Goal: Task Accomplishment & Management: Manage account settings

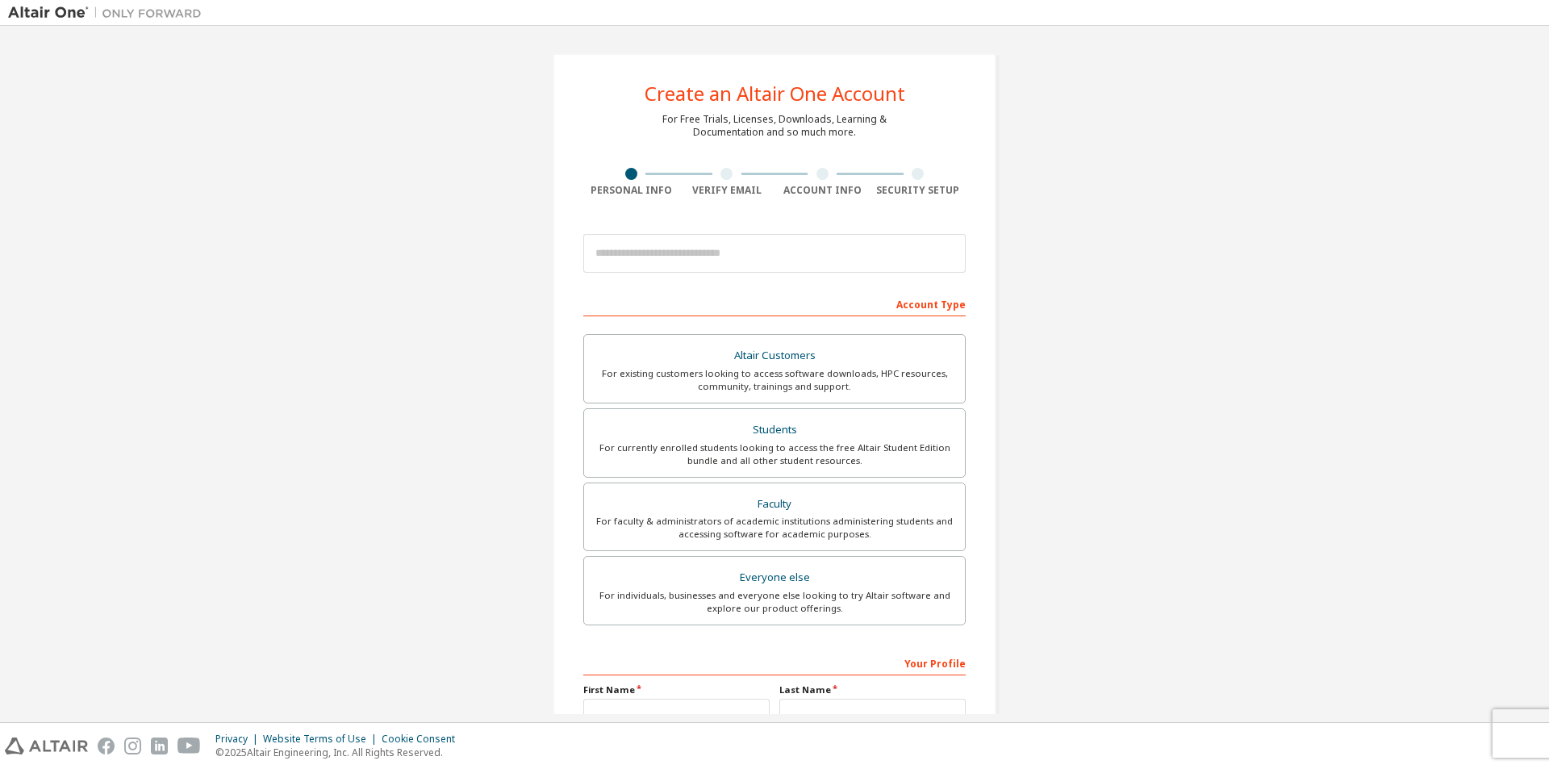
click at [1046, 552] on div "Create an Altair One Account For Free Trials, Licenses, Downloads, Learning & D…" at bounding box center [774, 461] width 1533 height 854
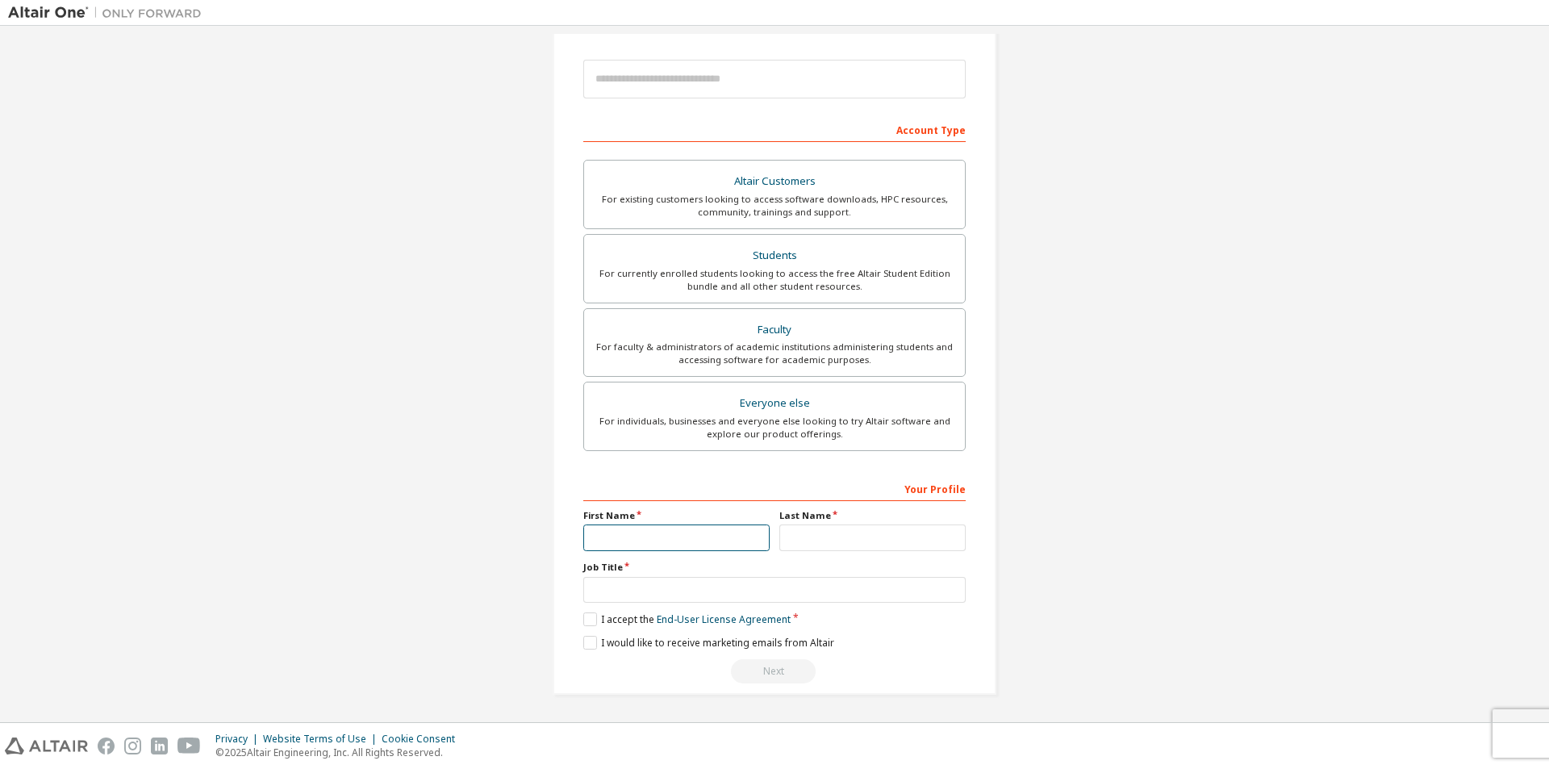
click at [653, 545] on input "text" at bounding box center [676, 537] width 186 height 27
type input "**"
click at [791, 538] on input "********" at bounding box center [872, 537] width 186 height 27
type input "********"
type input "*"
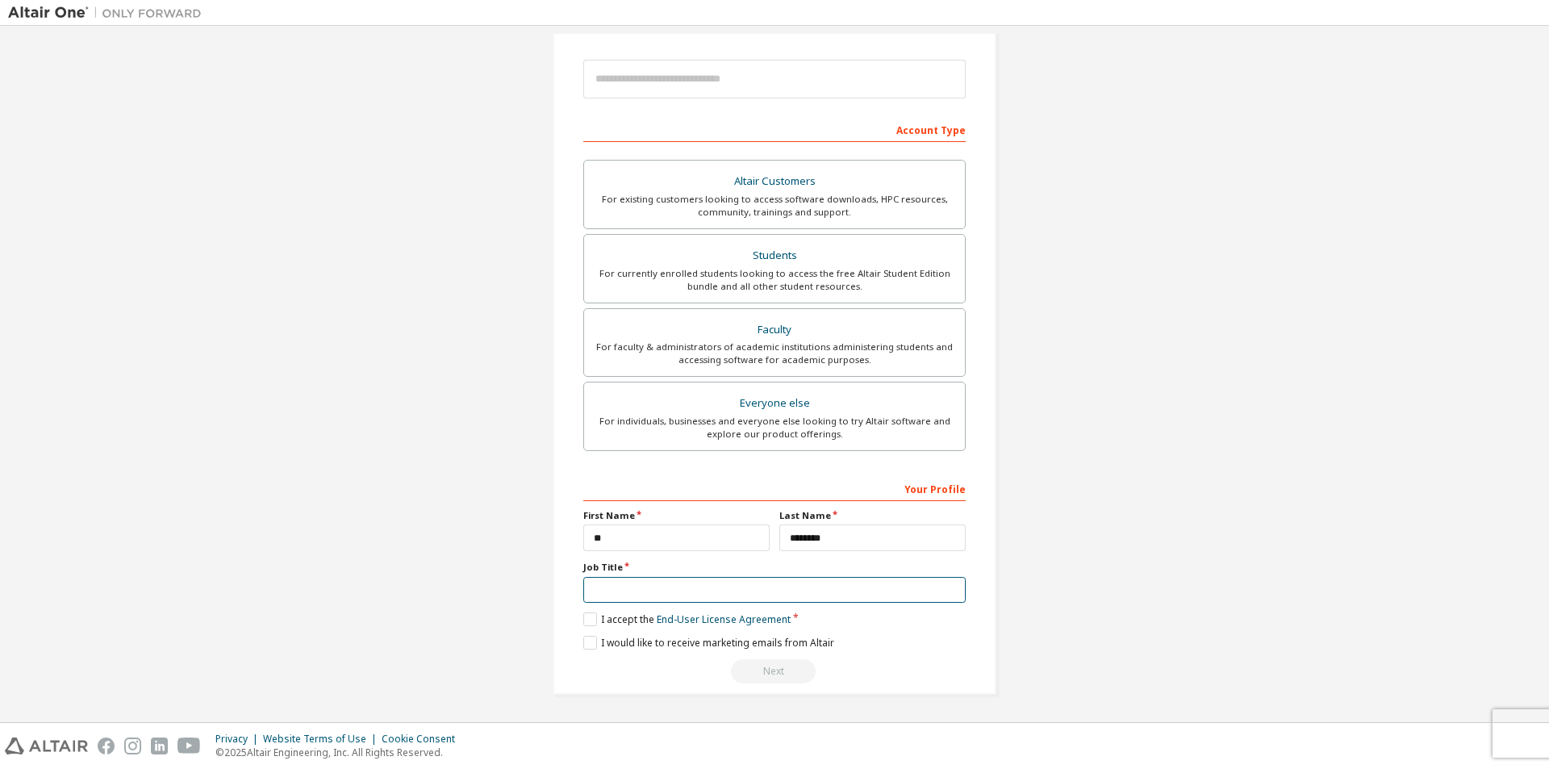
click at [648, 578] on input "text" at bounding box center [774, 590] width 382 height 27
click at [812, 591] on input "text" at bounding box center [774, 590] width 382 height 27
type input "*"
type input "*******"
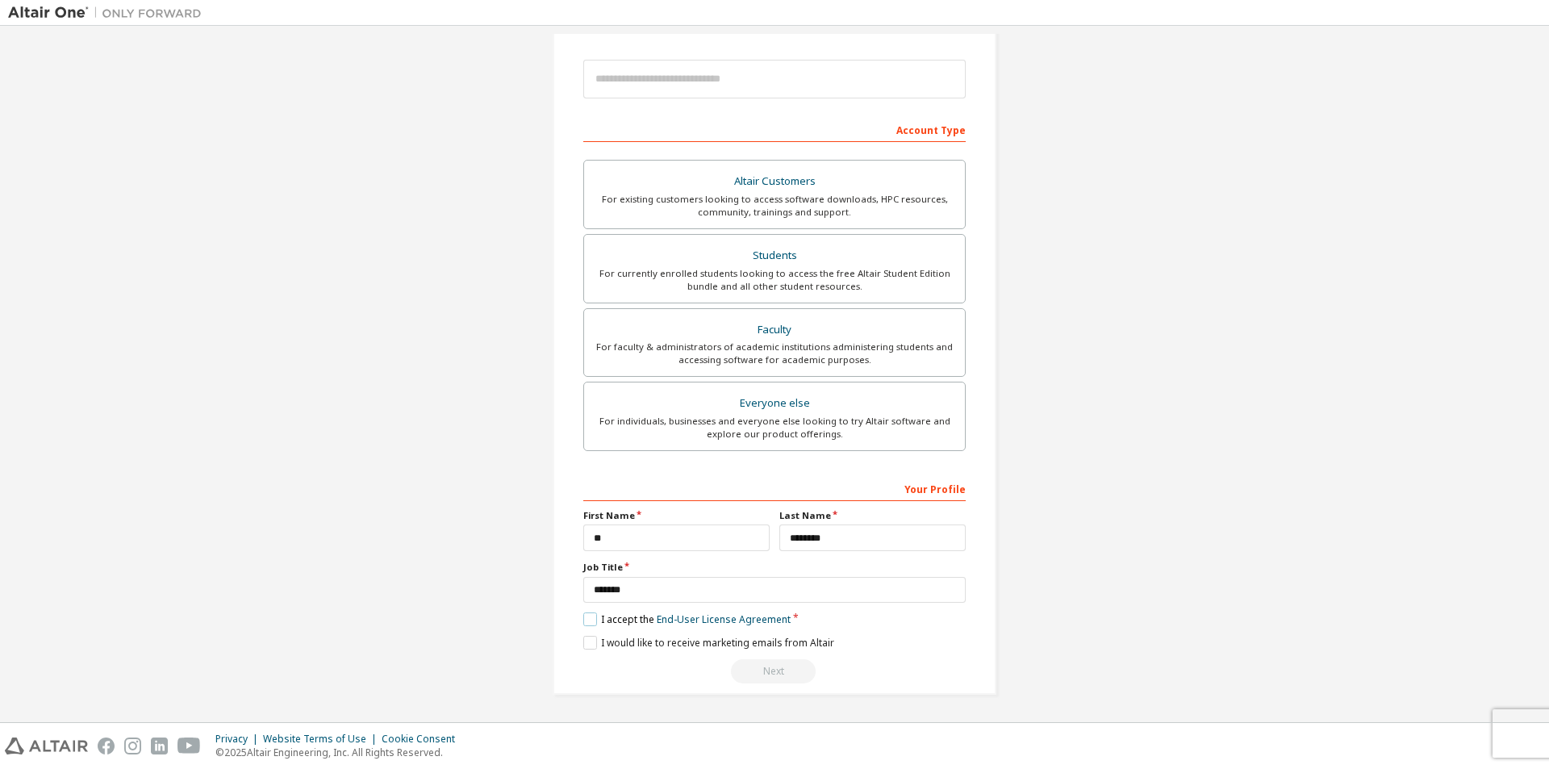
click at [588, 621] on label "I accept the End-User License Agreement" at bounding box center [686, 619] width 207 height 14
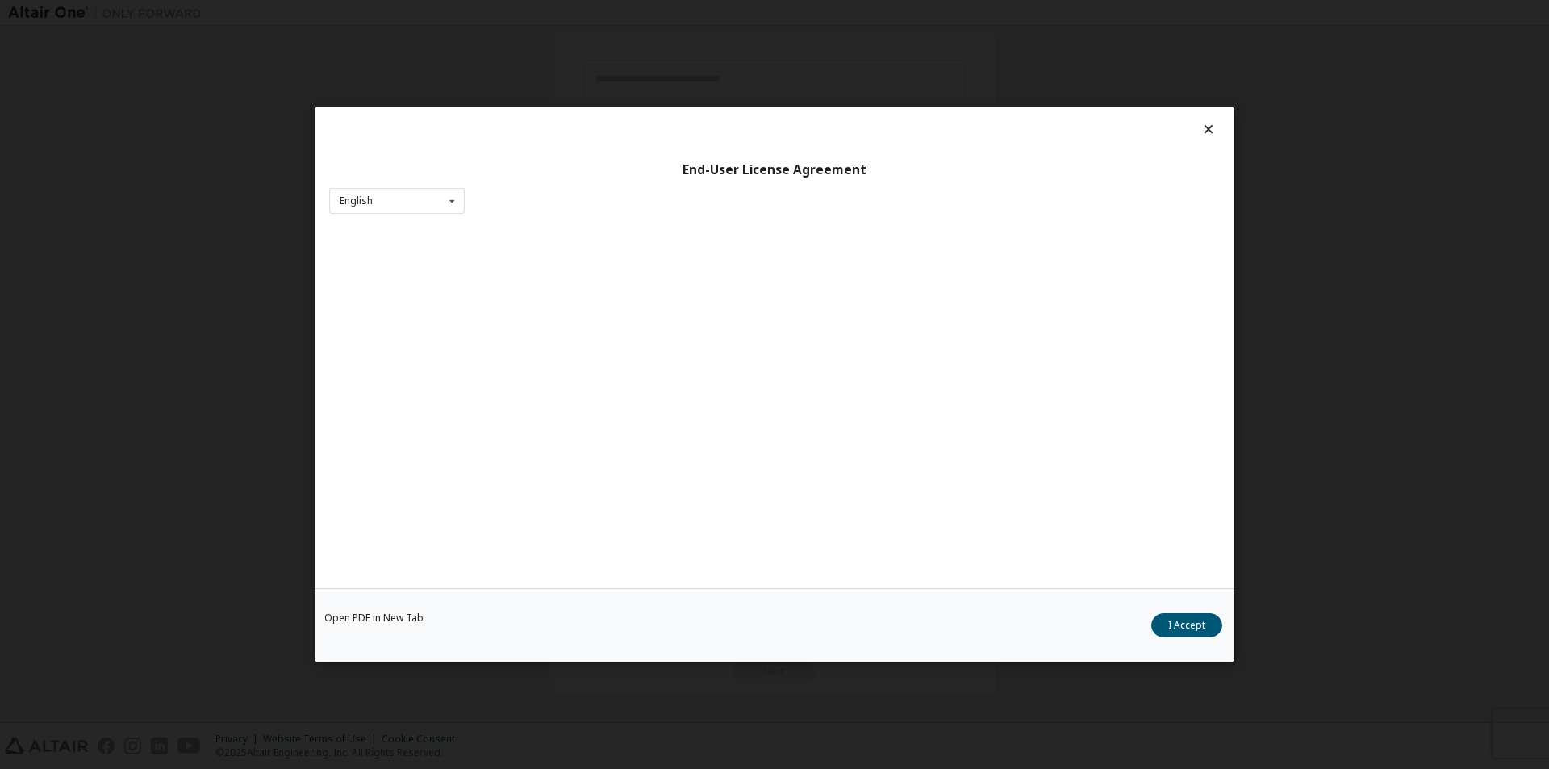
click at [587, 647] on div "Open PDF in New Tab I Accept" at bounding box center [775, 624] width 920 height 73
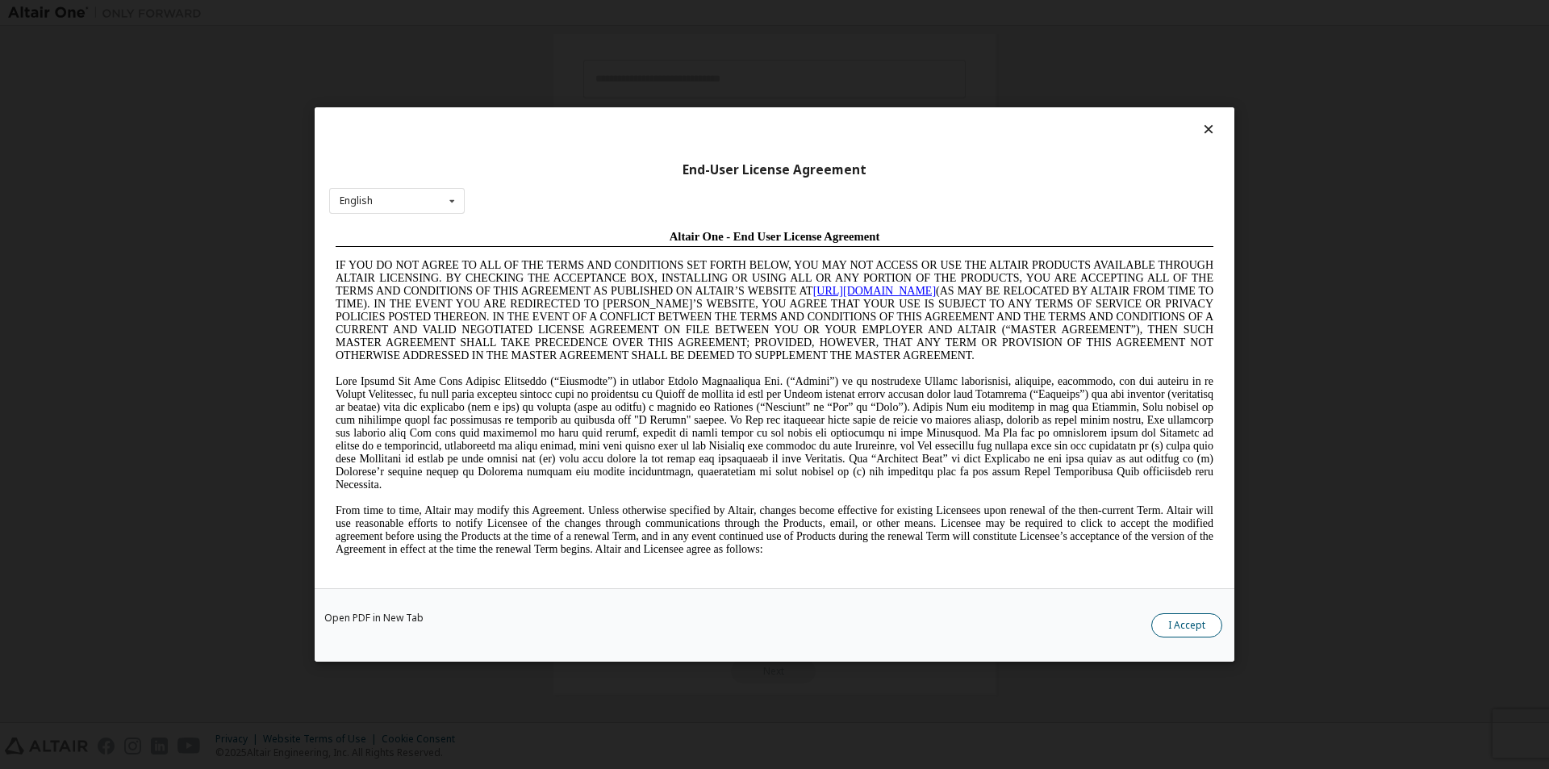
scroll to position [0, 0]
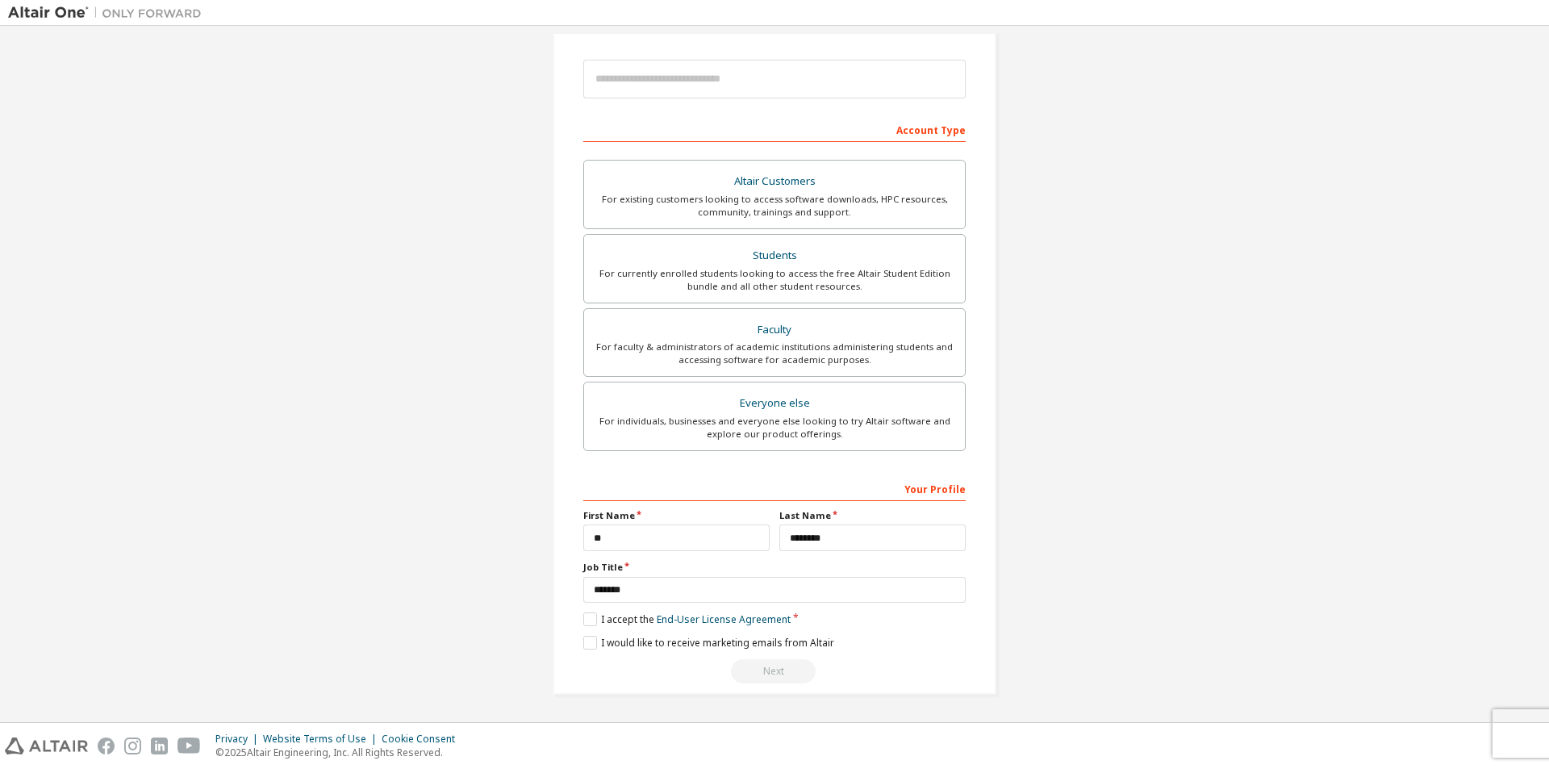
click at [798, 659] on div "**********" at bounding box center [774, 579] width 382 height 209
click at [759, 675] on div "Next" at bounding box center [774, 671] width 382 height 24
click at [758, 674] on div "Next" at bounding box center [774, 671] width 382 height 24
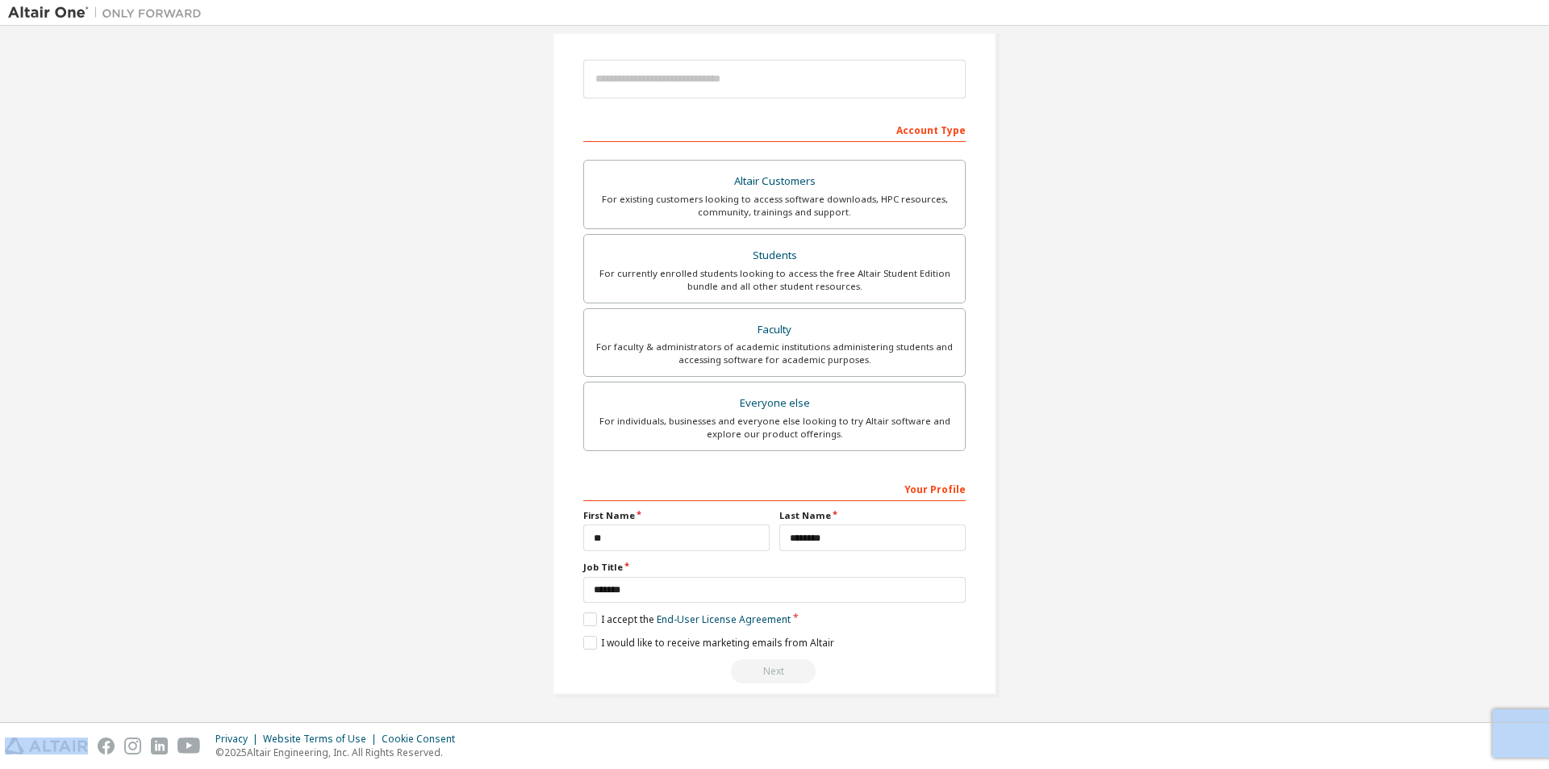
click at [757, 673] on div "Next" at bounding box center [774, 671] width 382 height 24
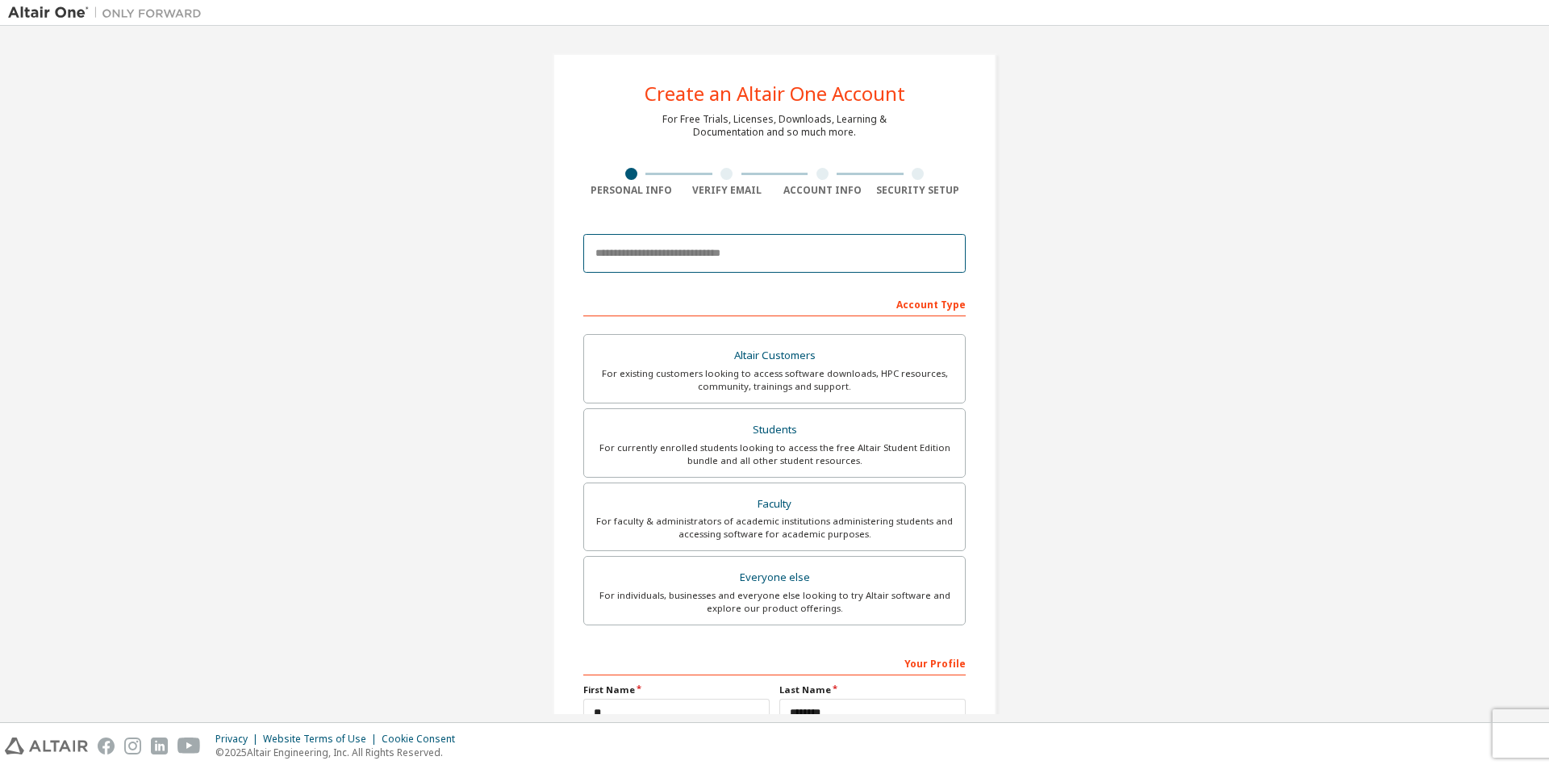
click at [640, 256] on input "email" at bounding box center [774, 253] width 382 height 39
type input "*"
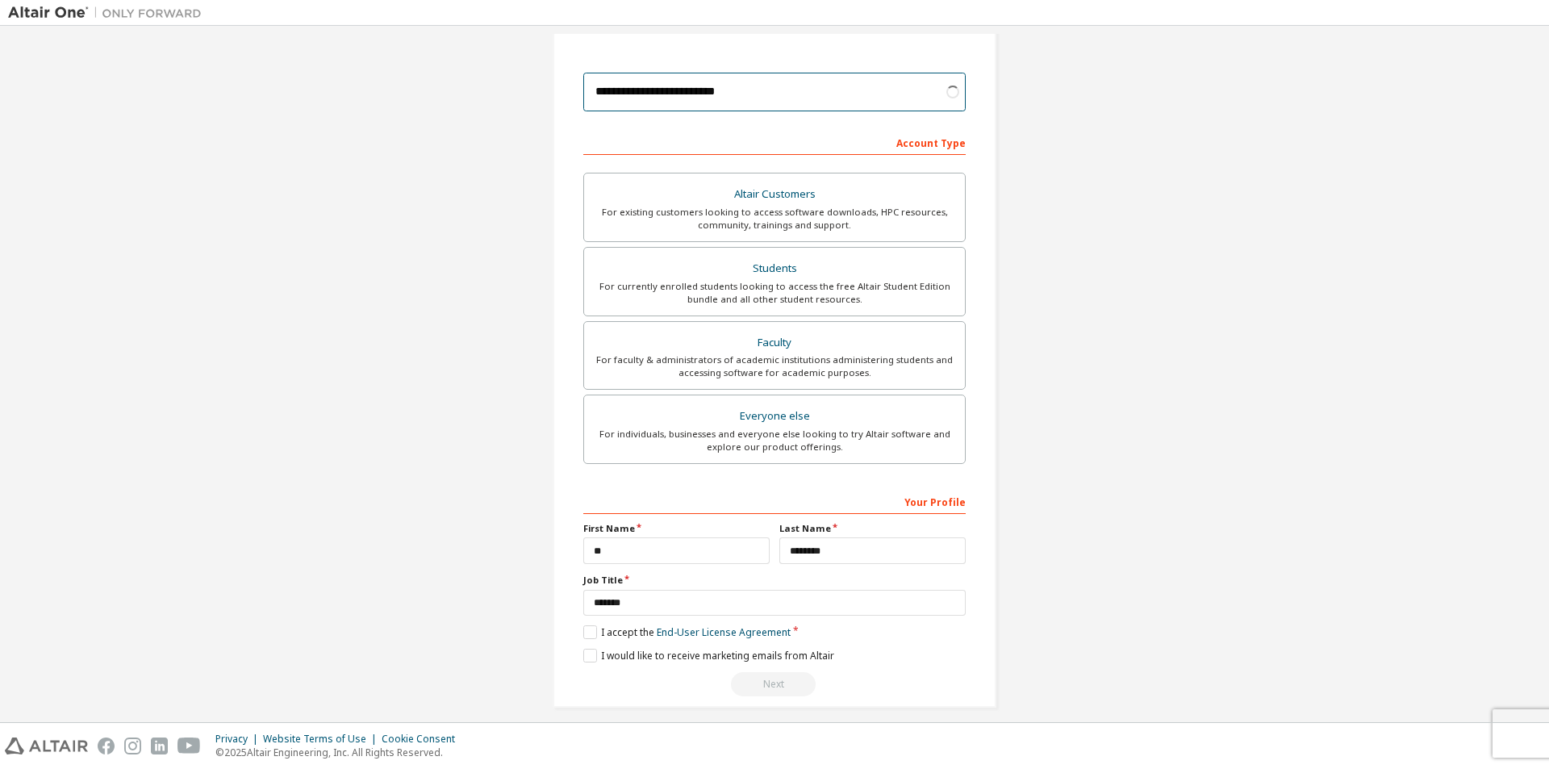
type input "**********"
click at [759, 679] on div "Next" at bounding box center [774, 684] width 382 height 24
click at [759, 682] on div "Next" at bounding box center [774, 684] width 382 height 24
click at [759, 684] on div "Next" at bounding box center [774, 684] width 382 height 24
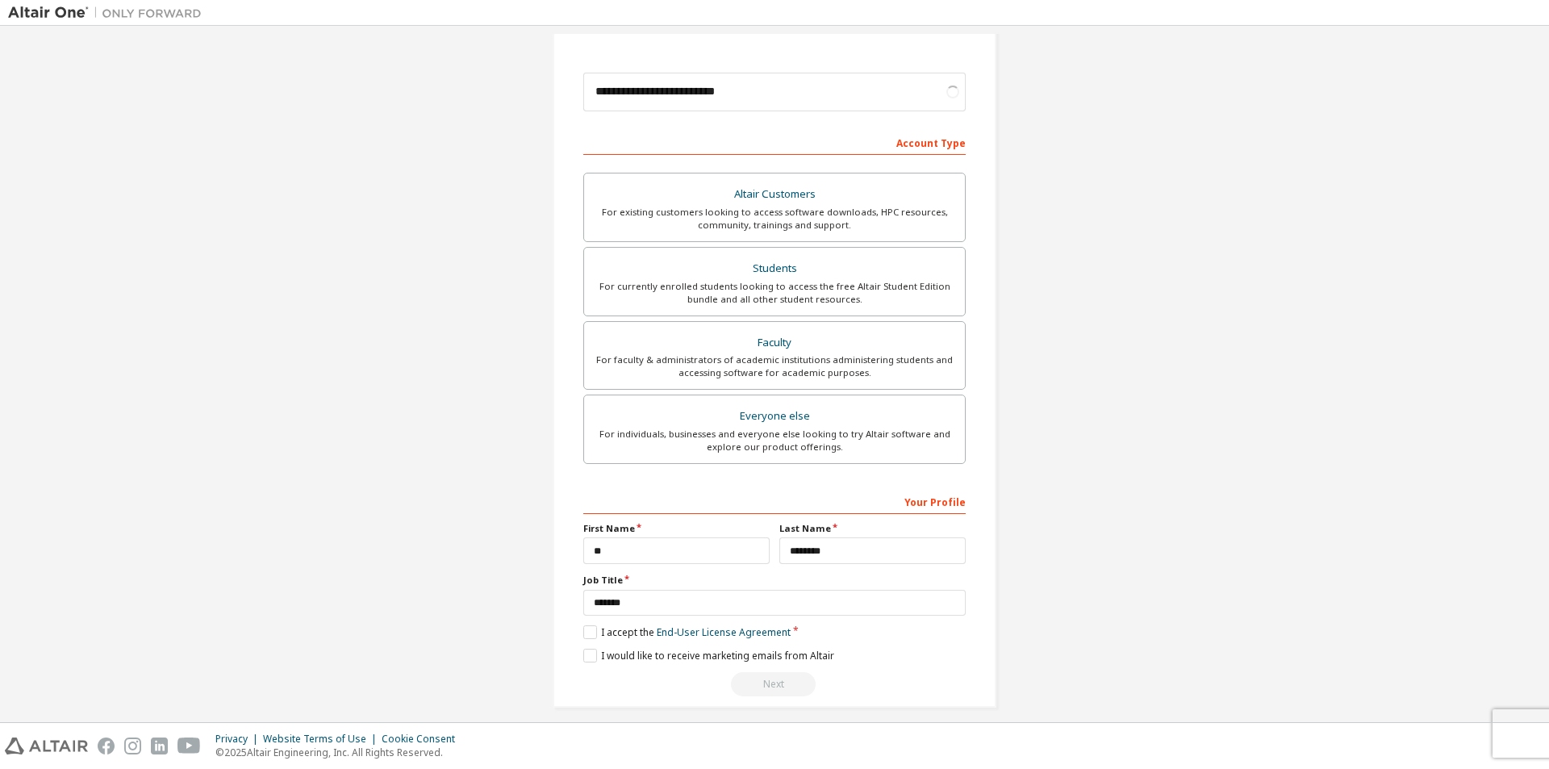
click at [759, 684] on div "Next" at bounding box center [774, 684] width 382 height 24
click at [785, 199] on div "Altair Customers" at bounding box center [774, 194] width 361 height 23
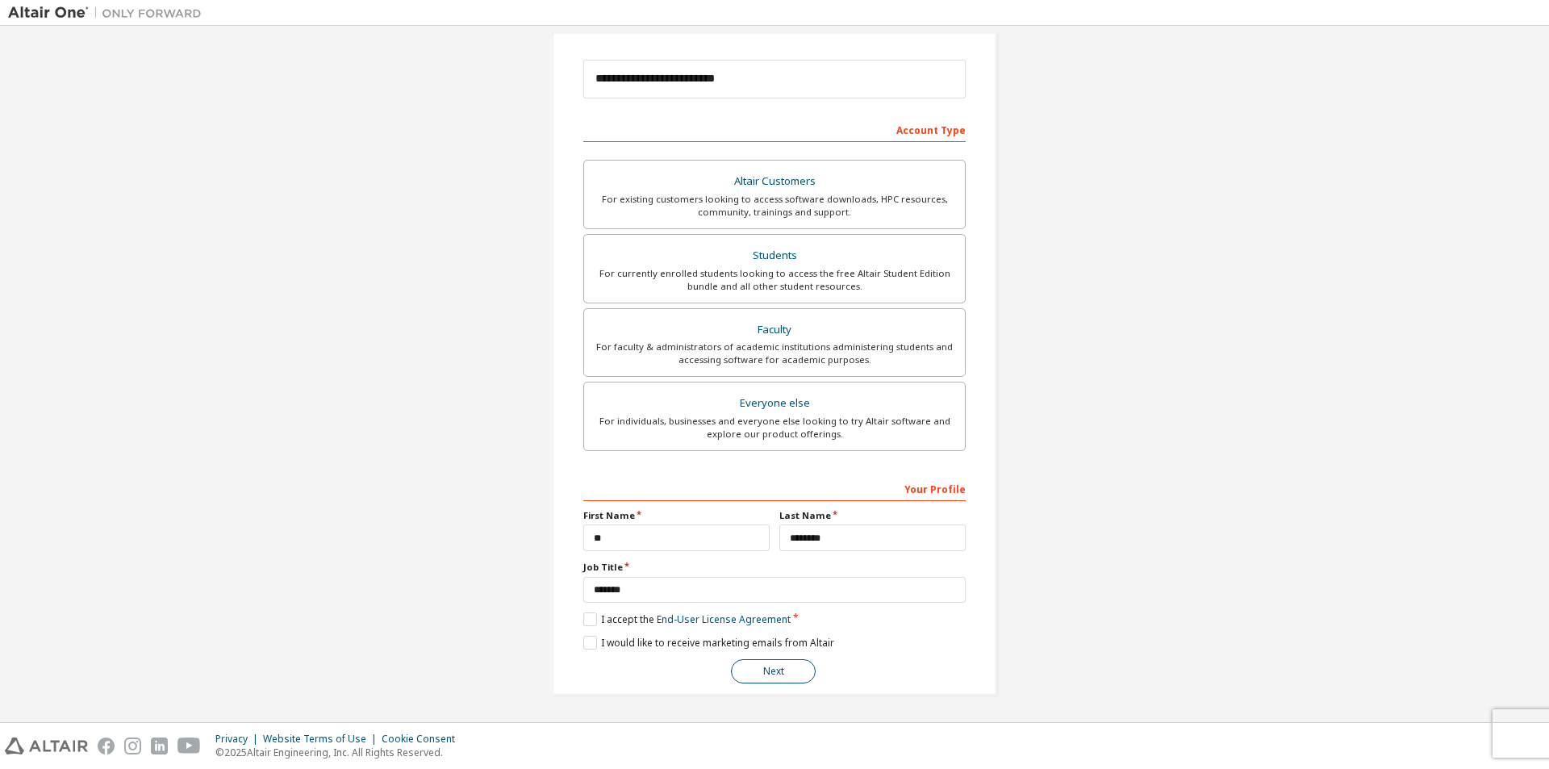
click at [756, 662] on button "Next" at bounding box center [773, 671] width 85 height 24
click at [756, 669] on button "Next" at bounding box center [773, 671] width 85 height 24
click at [756, 670] on button "Next" at bounding box center [773, 671] width 85 height 24
click at [756, 671] on button "Next" at bounding box center [773, 671] width 85 height 24
click at [756, 673] on button "Next" at bounding box center [773, 671] width 85 height 24
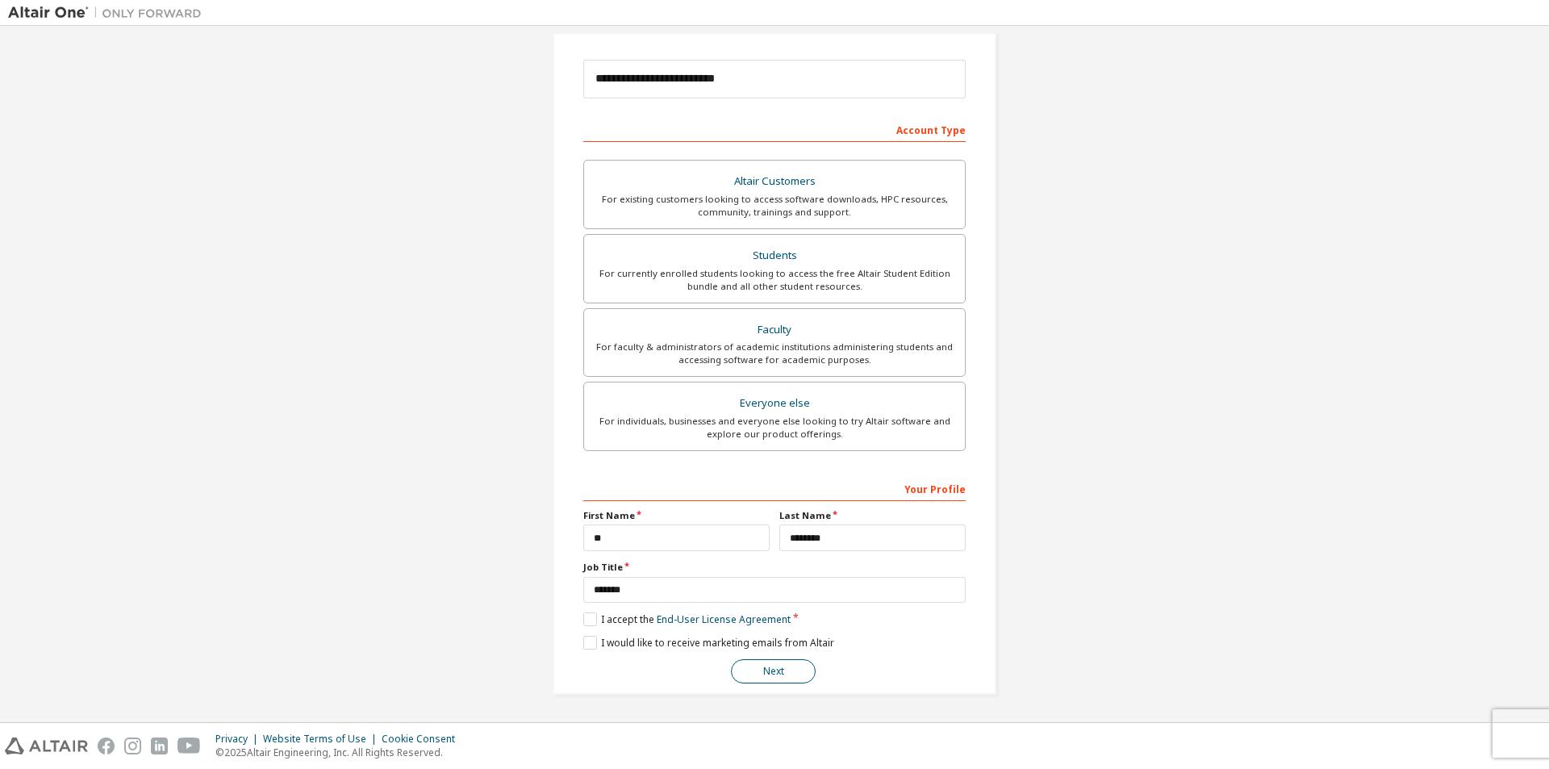
click at [756, 673] on button "Next" at bounding box center [773, 671] width 85 height 24
click at [759, 674] on button "Next" at bounding box center [773, 671] width 85 height 24
click at [770, 674] on button "Next" at bounding box center [773, 671] width 85 height 24
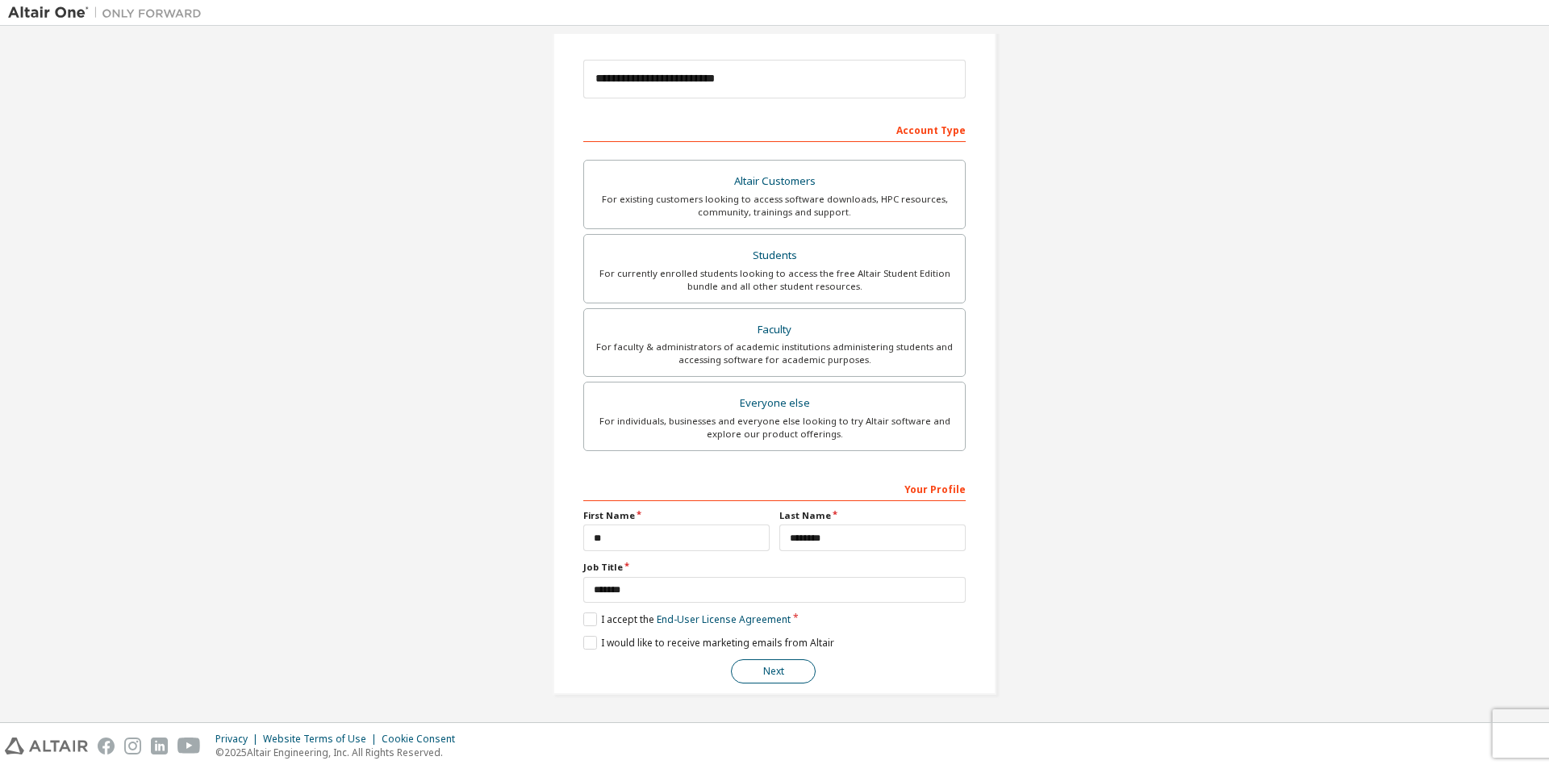
click at [941, 662] on div "Next" at bounding box center [774, 671] width 382 height 24
click at [795, 665] on button "Next" at bounding box center [773, 671] width 85 height 24
click at [795, 666] on button "Next" at bounding box center [773, 671] width 85 height 24
click at [789, 670] on button "Next" at bounding box center [773, 671] width 85 height 24
click at [788, 671] on button "Next" at bounding box center [773, 671] width 85 height 24
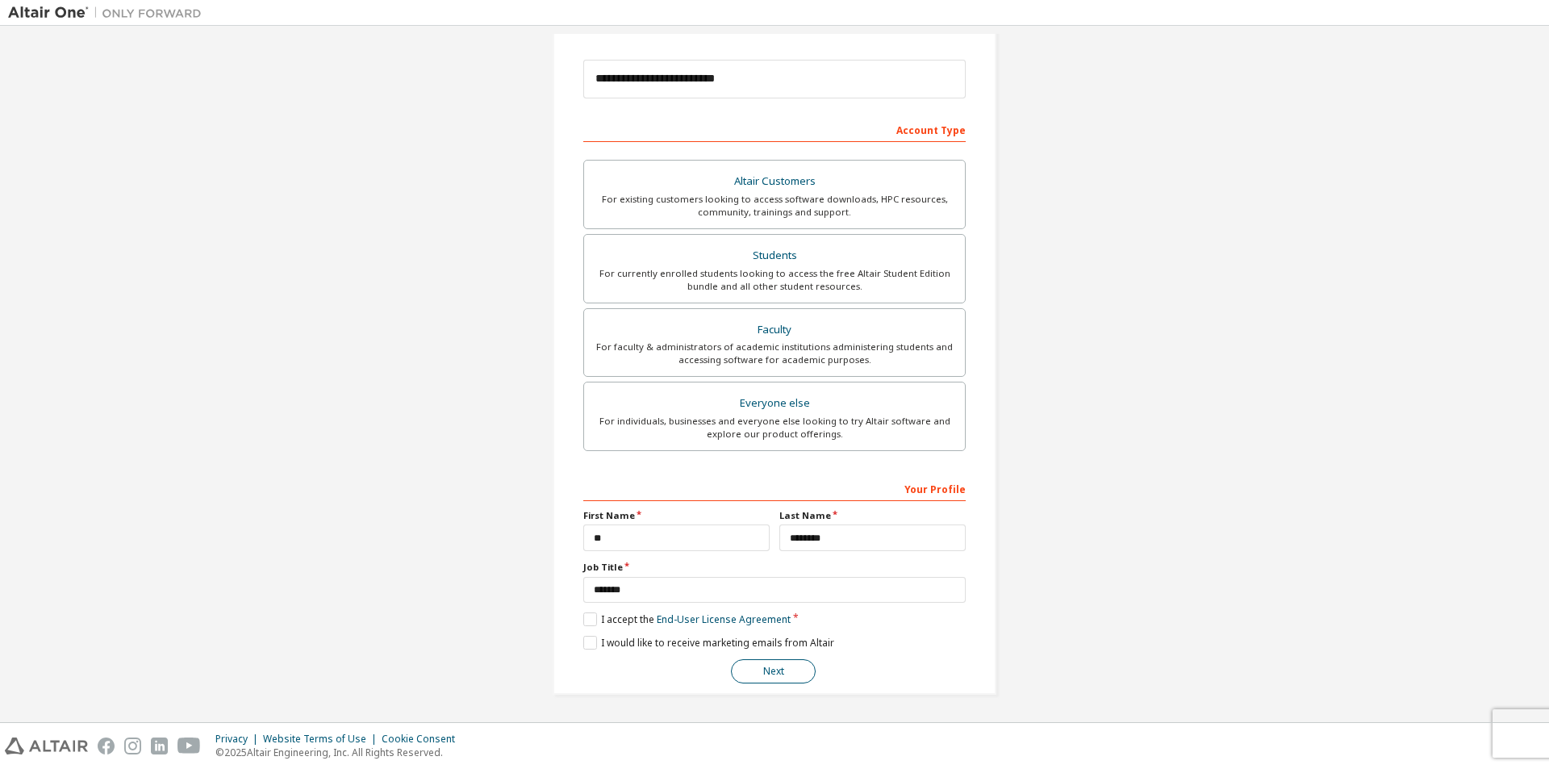
click at [783, 672] on button "Next" at bounding box center [773, 671] width 85 height 24
click at [781, 672] on button "Next" at bounding box center [773, 671] width 85 height 24
click at [781, 673] on button "Next" at bounding box center [773, 671] width 85 height 24
click at [780, 673] on button "Next" at bounding box center [773, 671] width 85 height 24
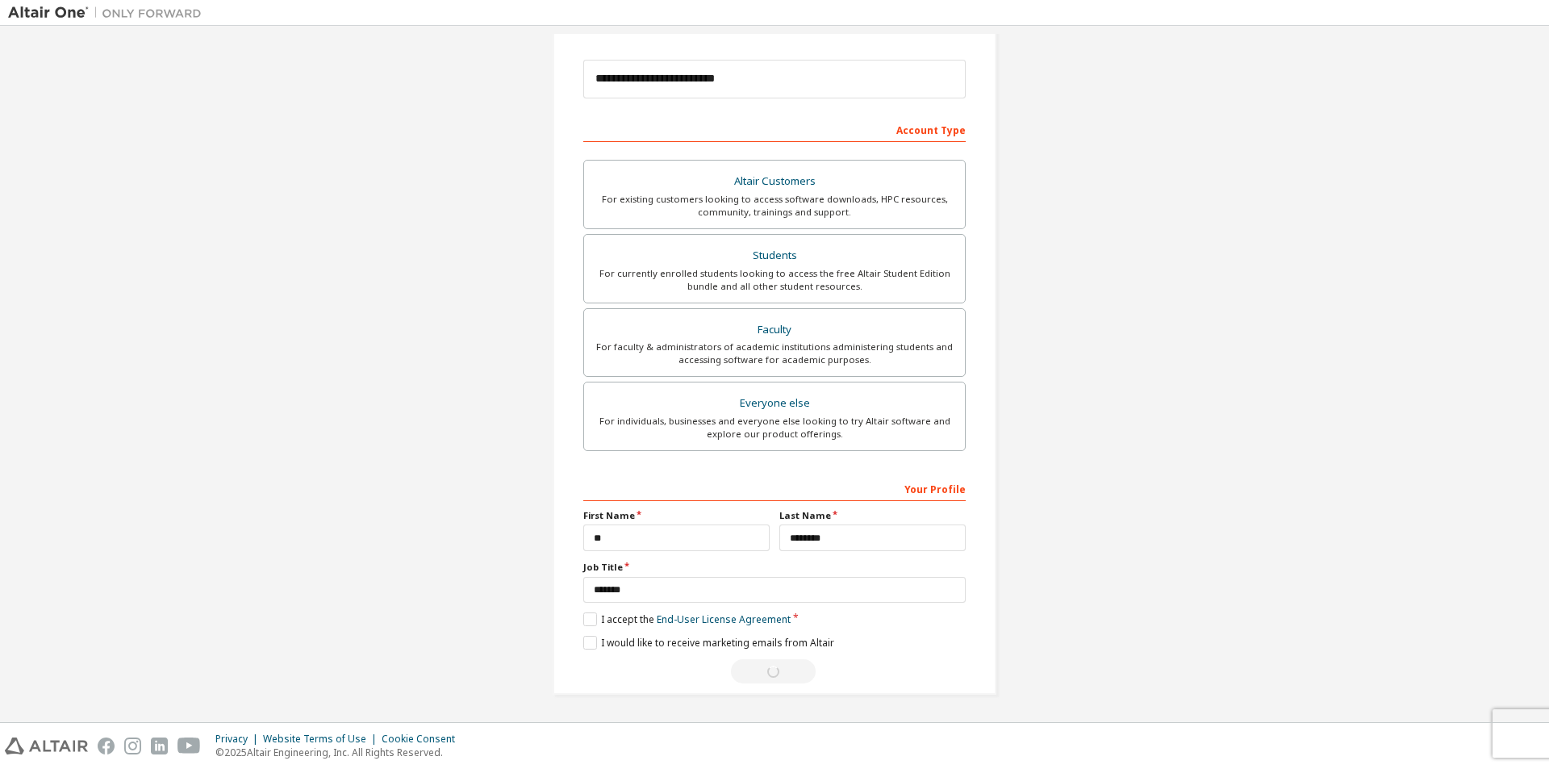
scroll to position [0, 0]
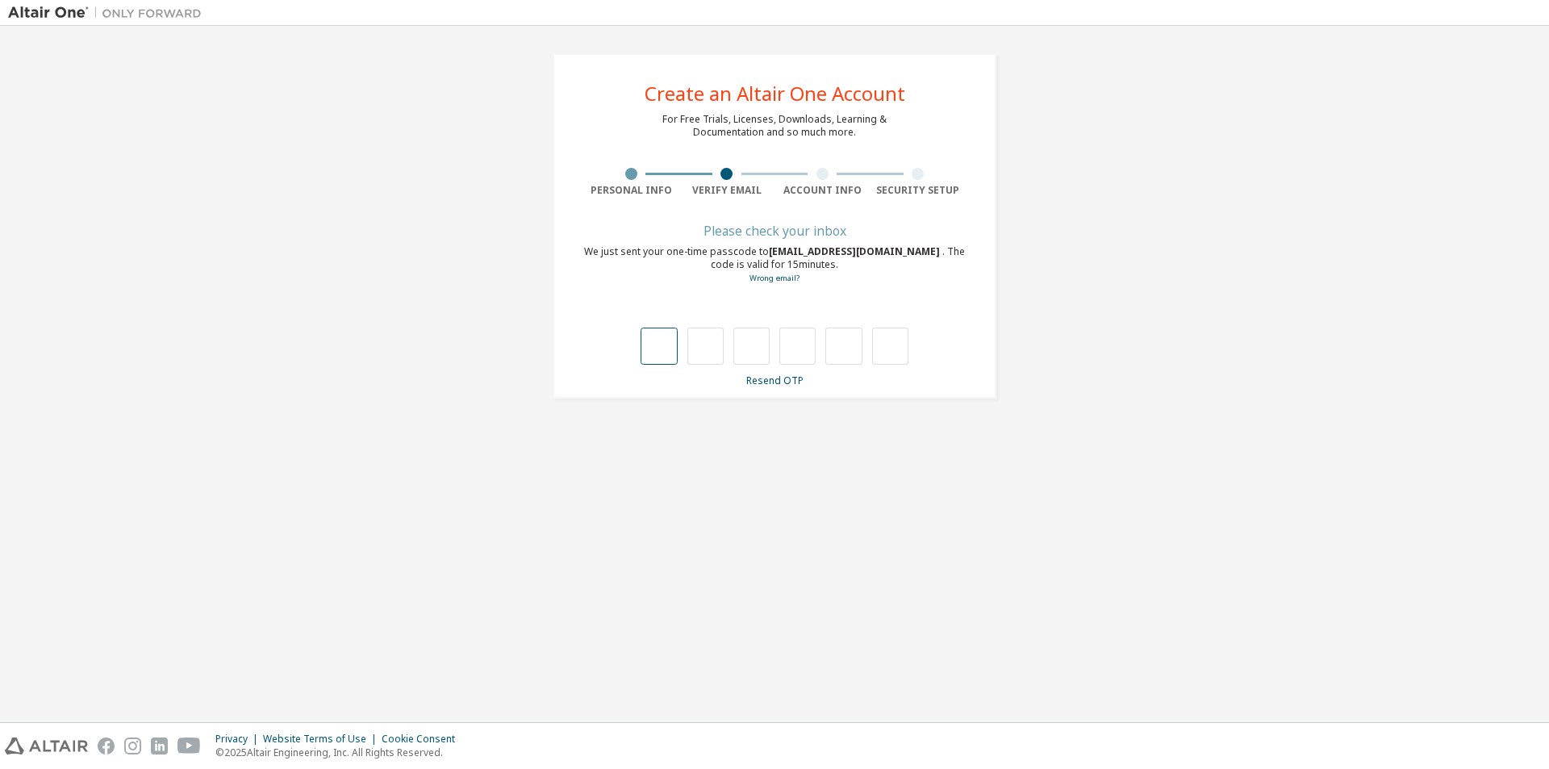
click at [665, 344] on input "text" at bounding box center [659, 346] width 36 height 37
type input "*"
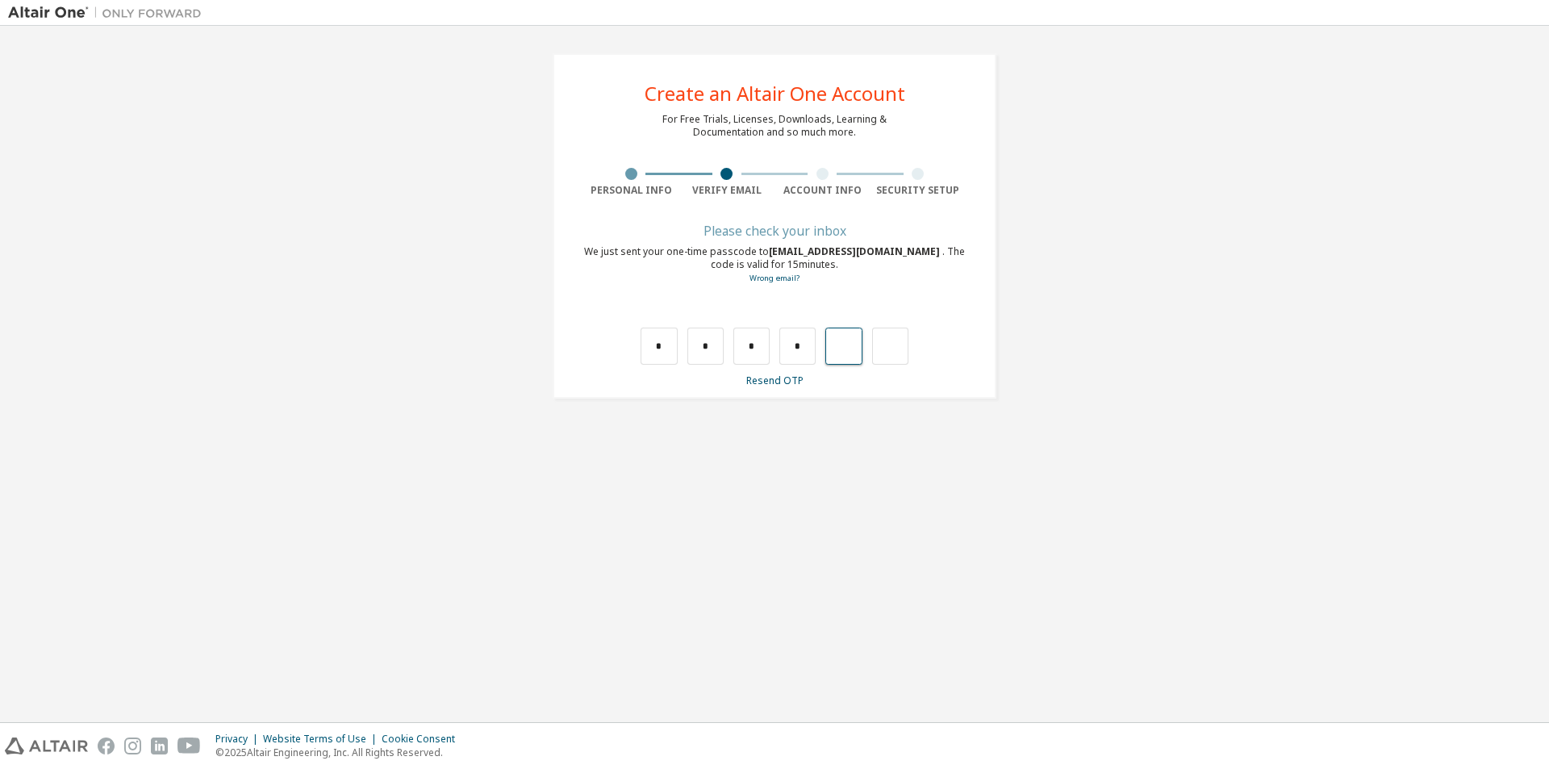
type input "*"
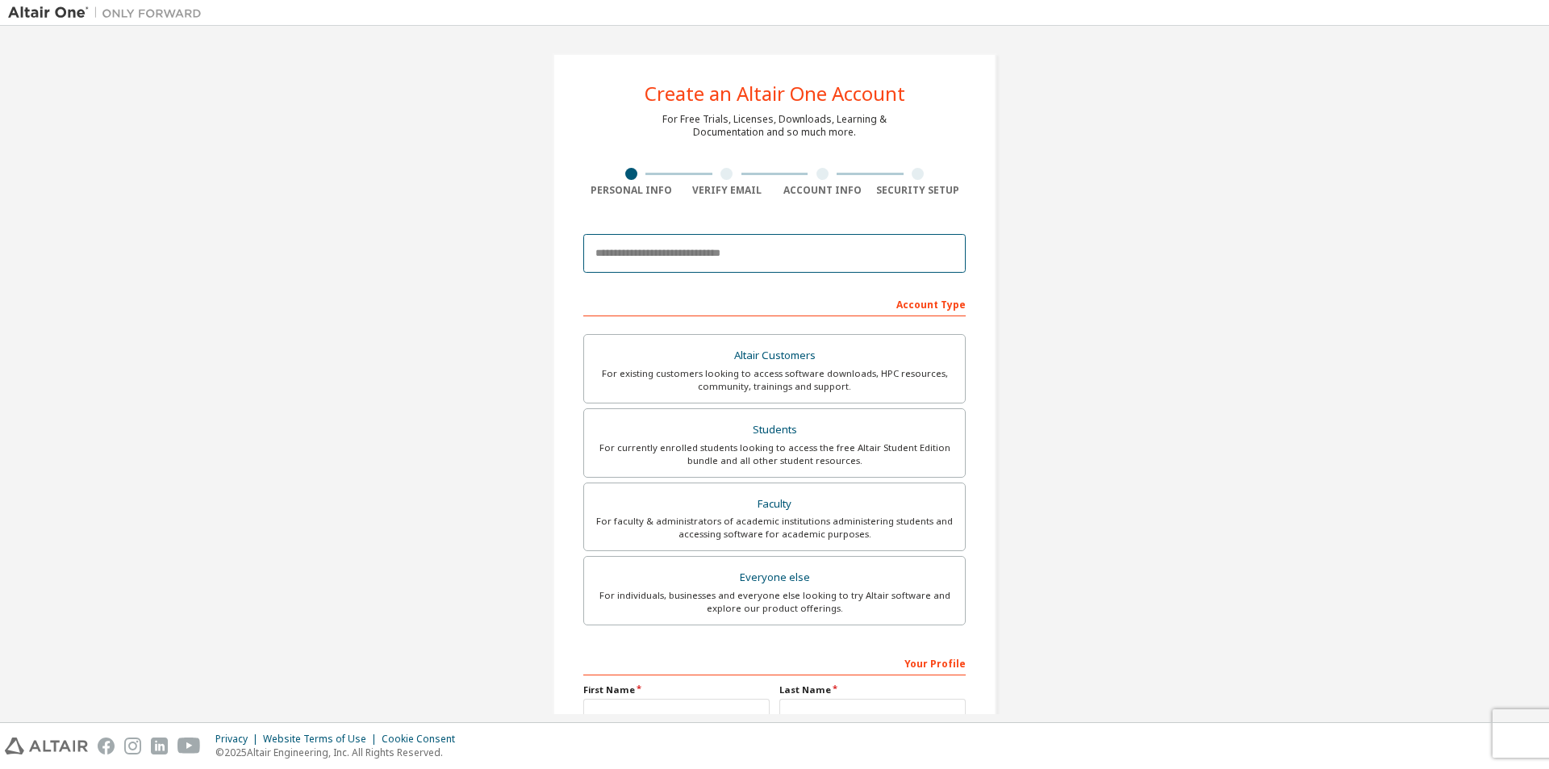
drag, startPoint x: 700, startPoint y: 259, endPoint x: 671, endPoint y: 263, distance: 29.3
click at [699, 259] on input "email" at bounding box center [774, 253] width 382 height 39
click at [624, 250] on input "email" at bounding box center [774, 253] width 382 height 39
type input "**********"
click at [705, 297] on div "Account Type" at bounding box center [774, 303] width 382 height 26
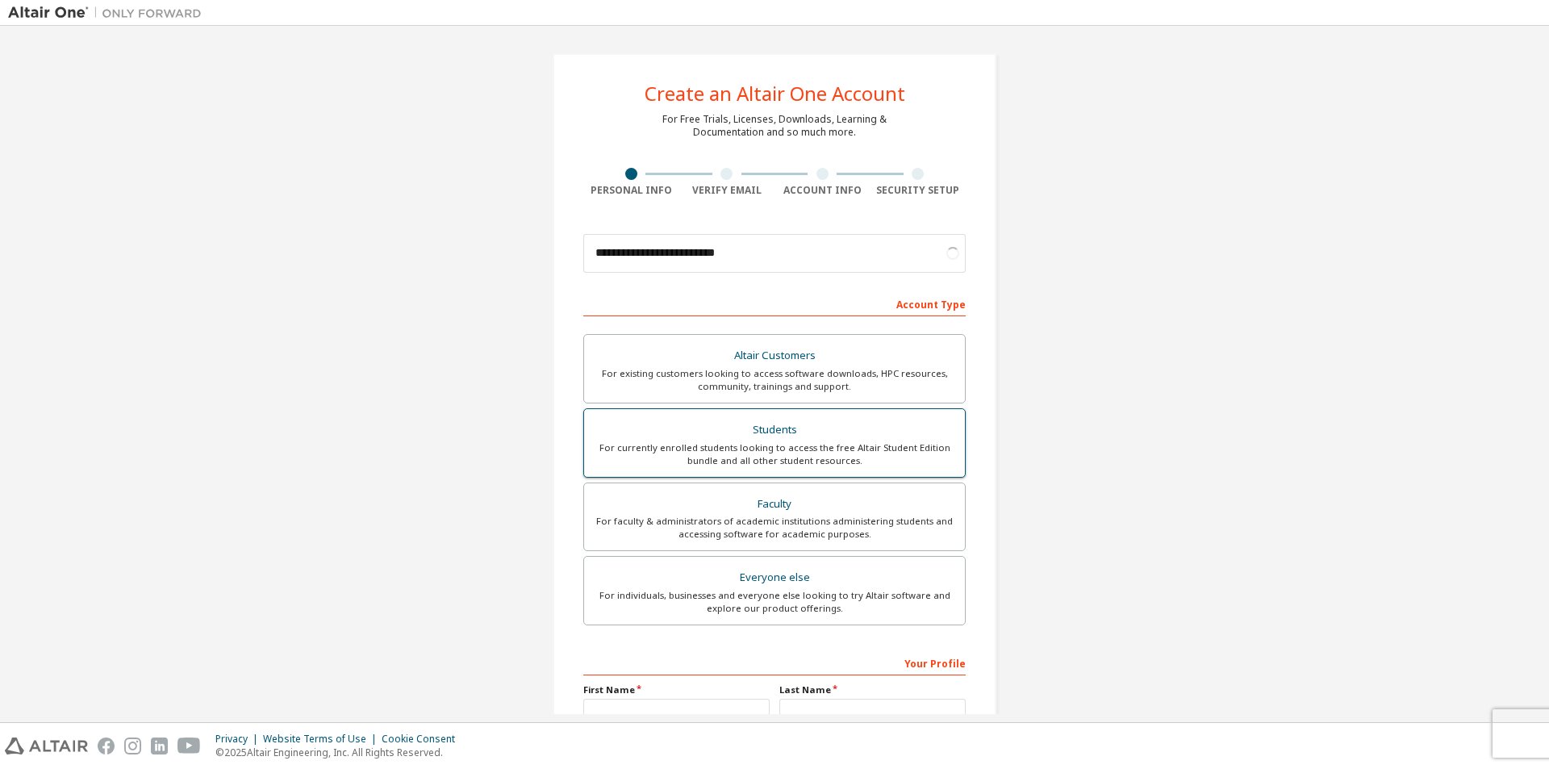
scroll to position [161, 0]
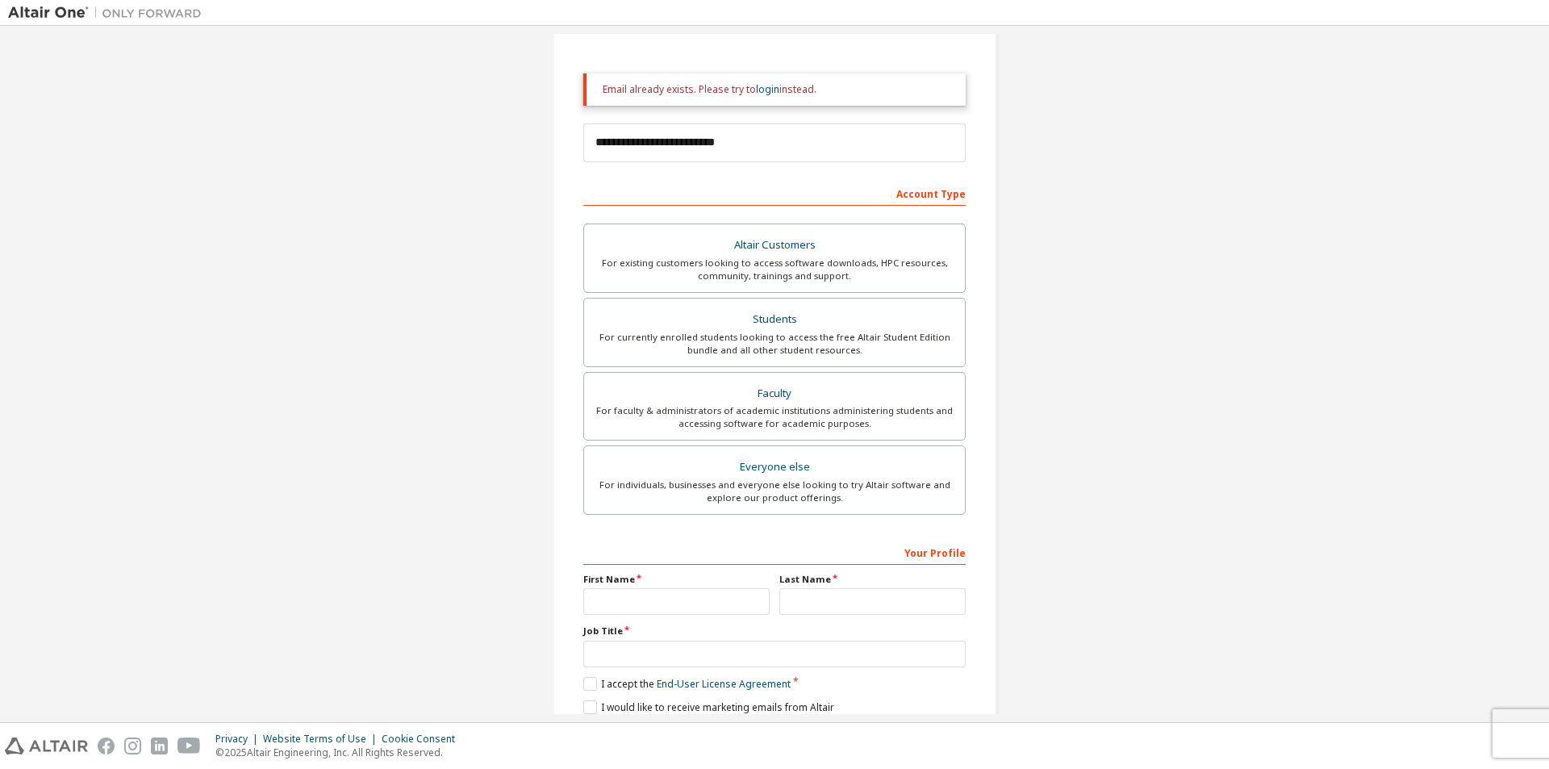
click at [807, 211] on div "Account Type Altair Customers For existing customers looking to access software…" at bounding box center [774, 463] width 382 height 567
click at [736, 262] on div "For existing customers looking to access software downloads, HPC resources, com…" at bounding box center [774, 270] width 361 height 26
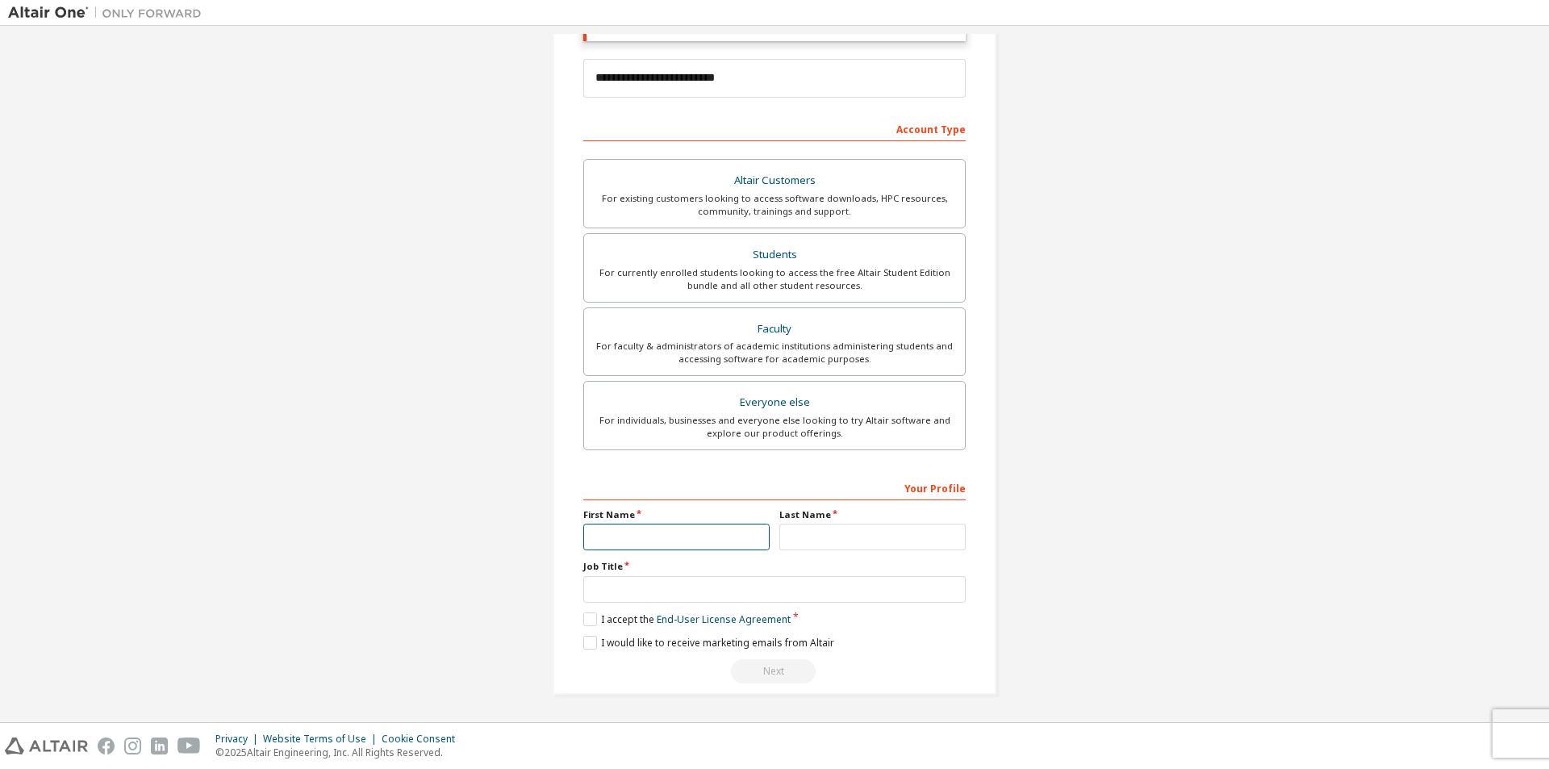
click at [699, 539] on input "text" at bounding box center [676, 537] width 186 height 27
type input "**"
click at [862, 545] on input "text" at bounding box center [872, 537] width 186 height 27
type input "********"
click at [762, 591] on input "text" at bounding box center [774, 589] width 382 height 27
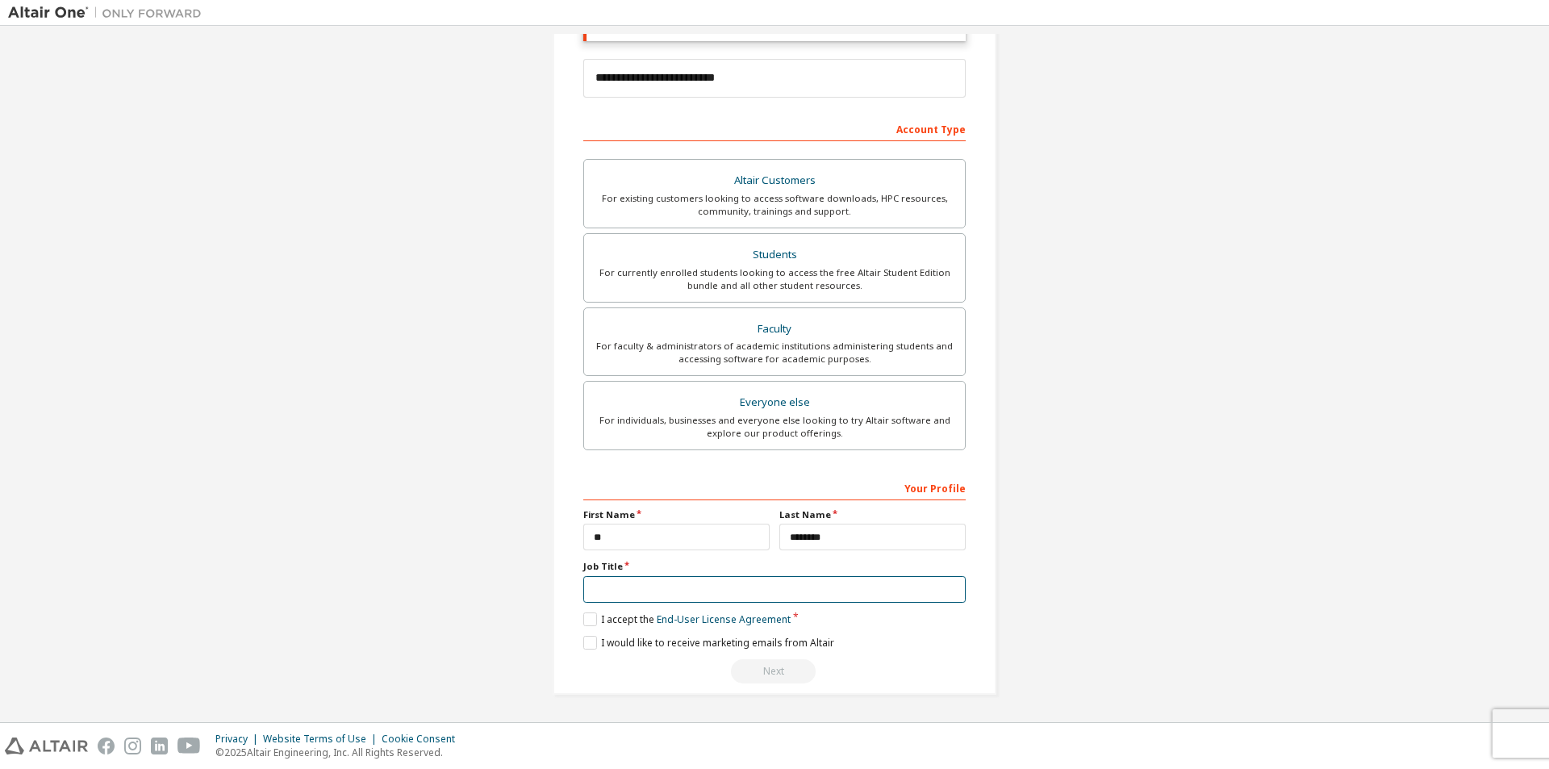
type input "*******"
click at [590, 624] on label "I accept the End-User License Agreement" at bounding box center [686, 619] width 207 height 14
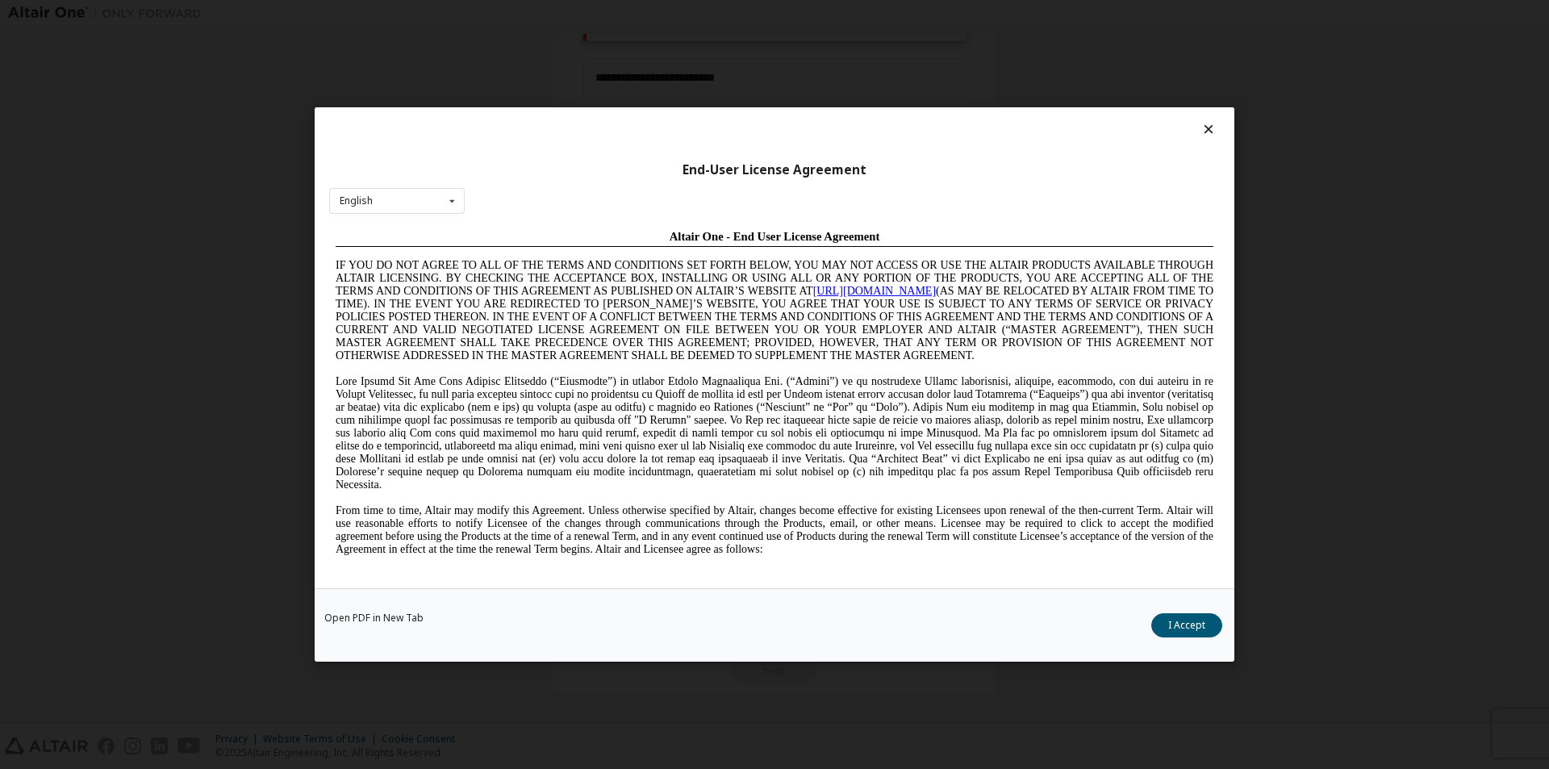
scroll to position [0, 0]
click at [1215, 627] on button "I Accept" at bounding box center [1186, 625] width 71 height 24
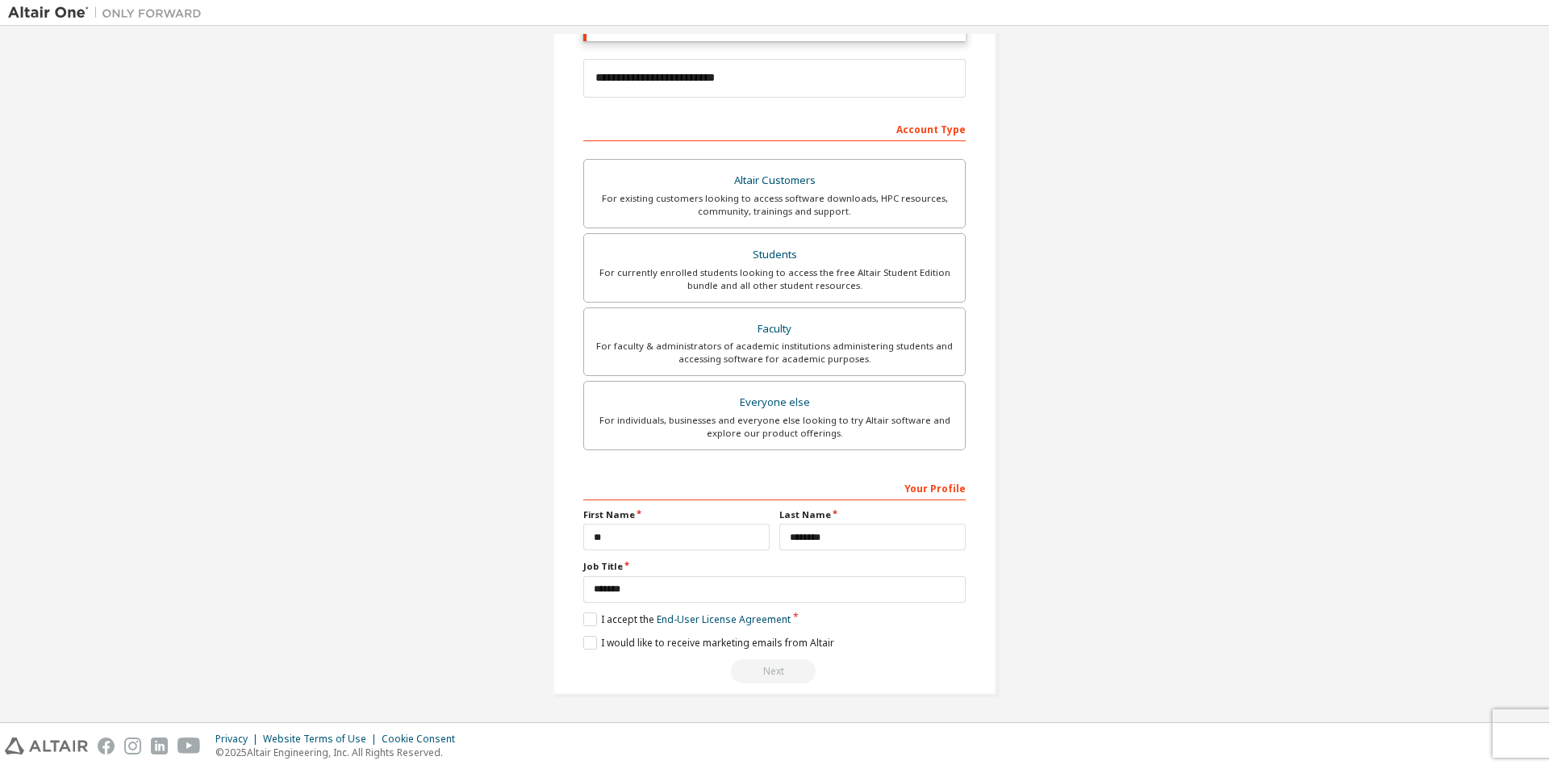
click at [749, 672] on div "Next" at bounding box center [774, 671] width 382 height 24
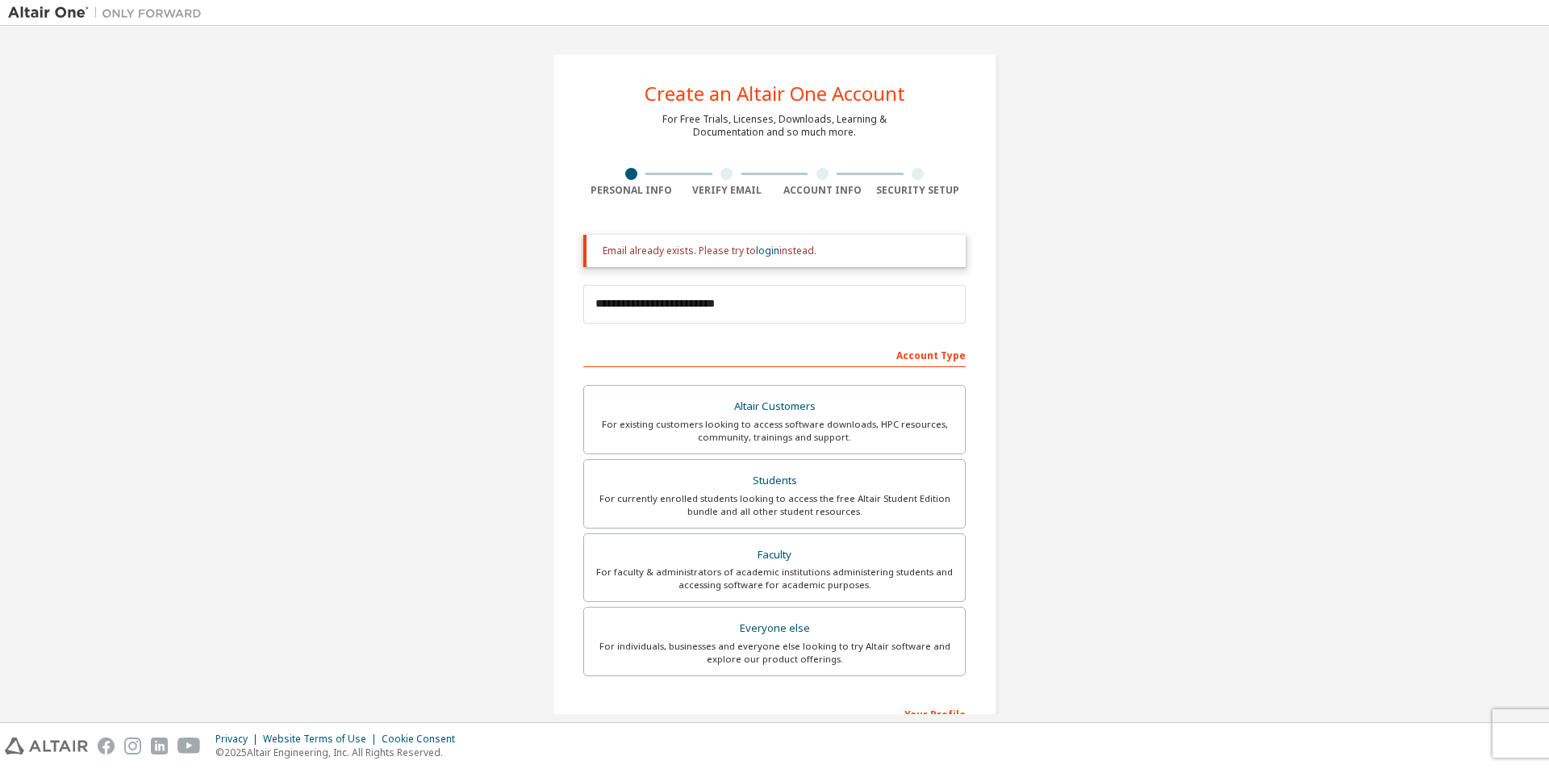
scroll to position [226, 0]
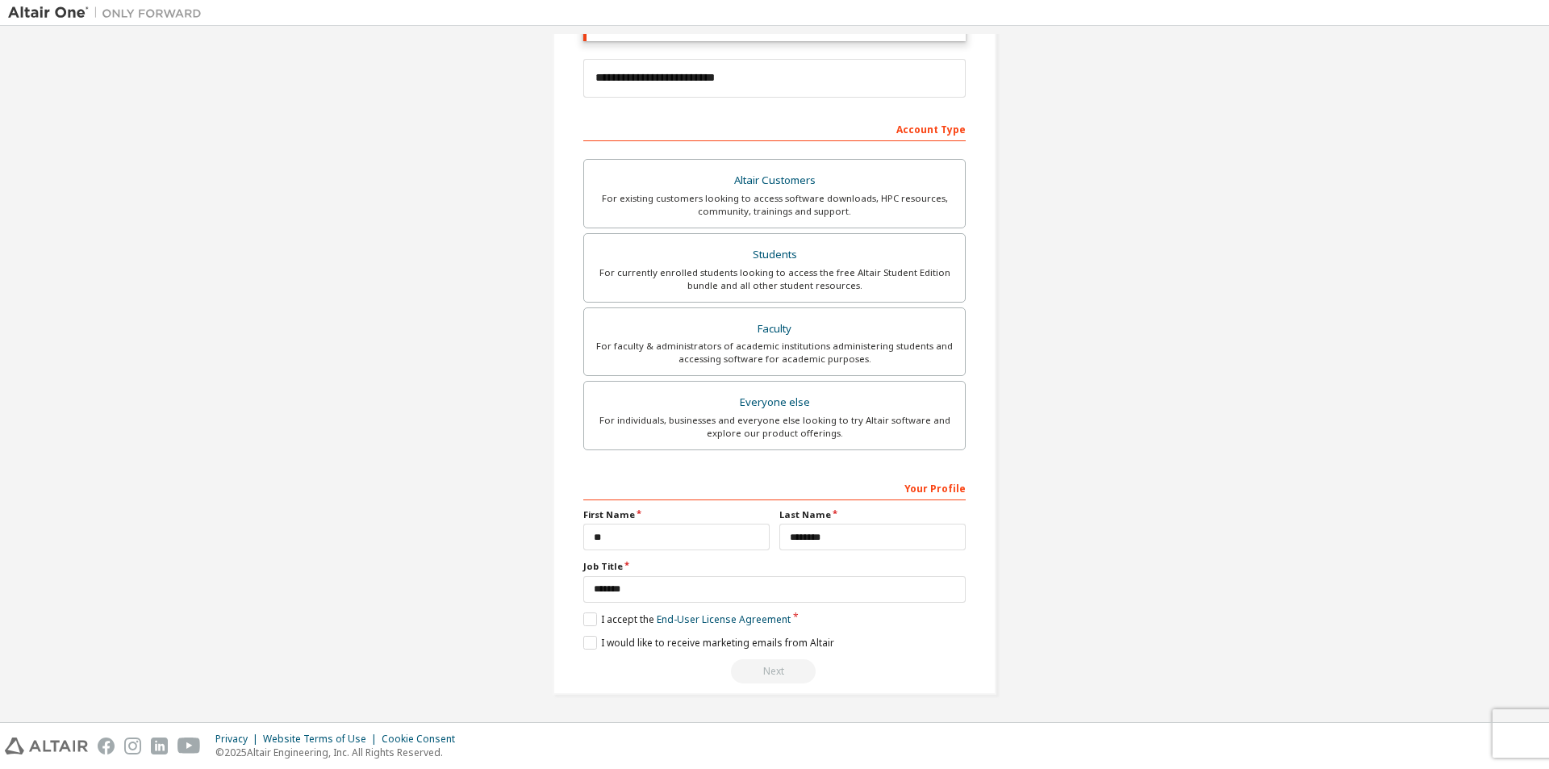
click at [767, 669] on div "Next" at bounding box center [774, 671] width 382 height 24
click at [785, 674] on div "Next" at bounding box center [774, 671] width 382 height 24
click at [785, 675] on div "Next" at bounding box center [774, 671] width 382 height 24
click at [890, 532] on input "********" at bounding box center [872, 537] width 186 height 27
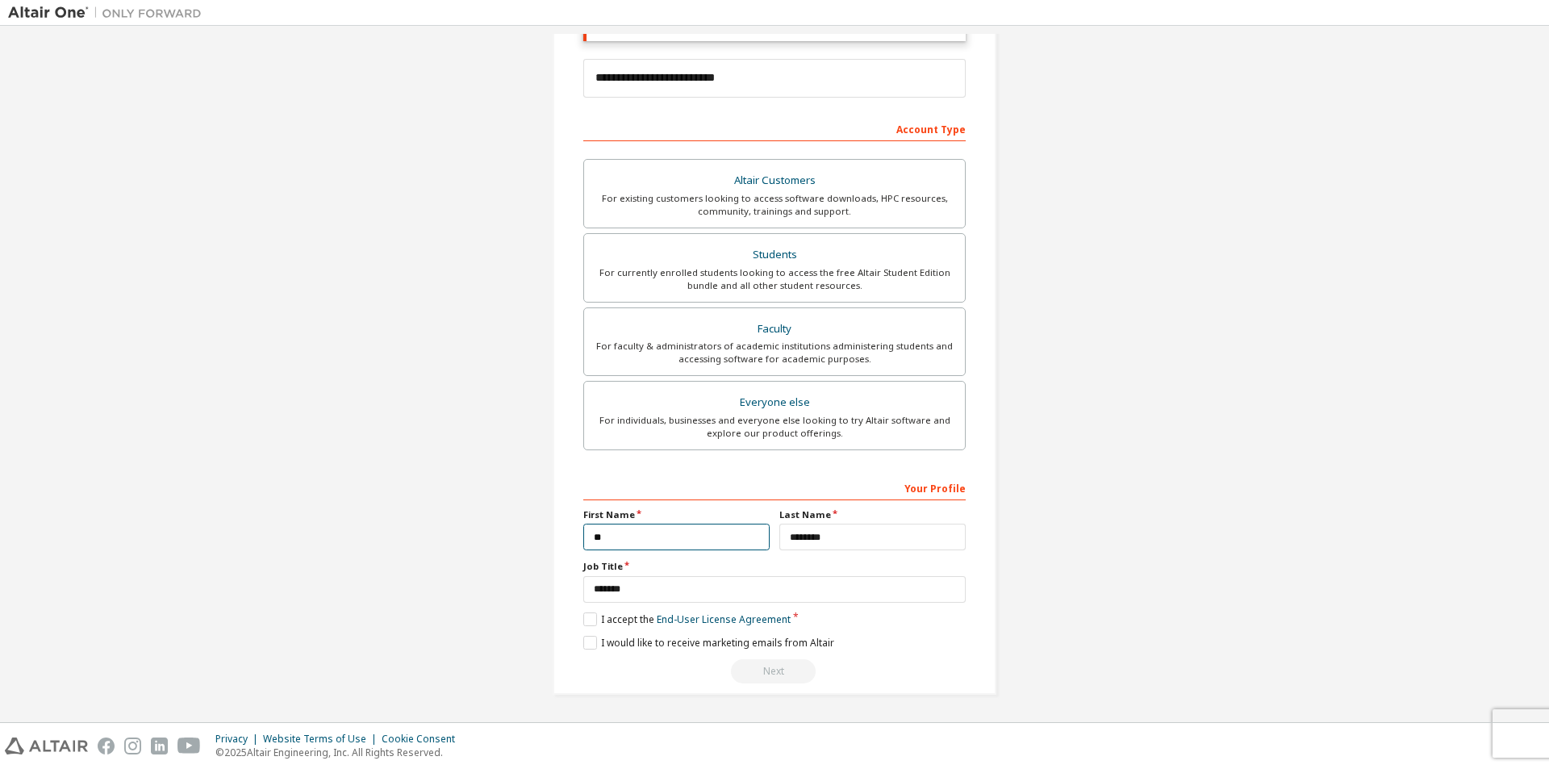
click at [677, 549] on input "**" at bounding box center [676, 537] width 186 height 27
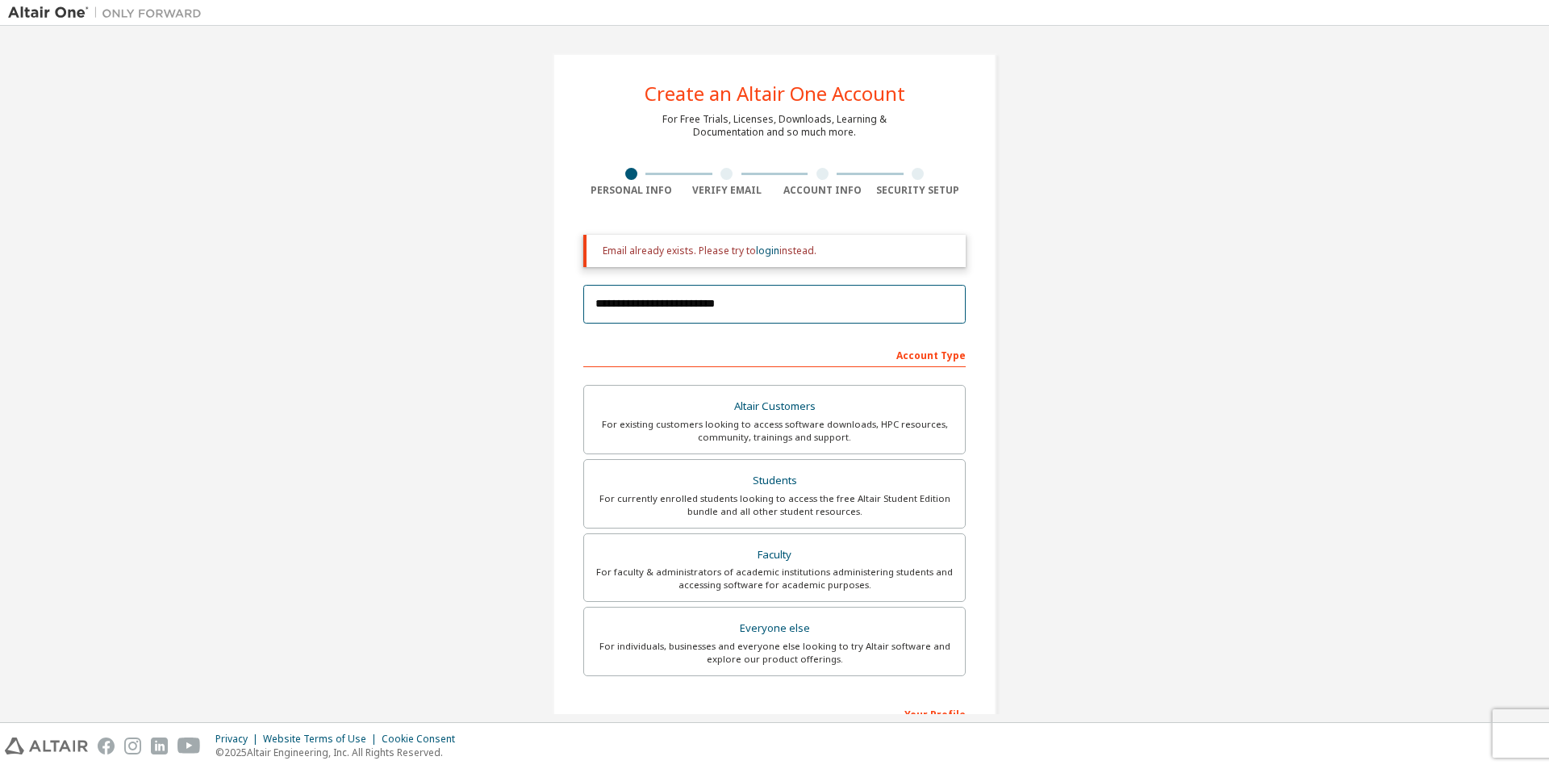
click at [810, 313] on input "**********" at bounding box center [774, 304] width 382 height 39
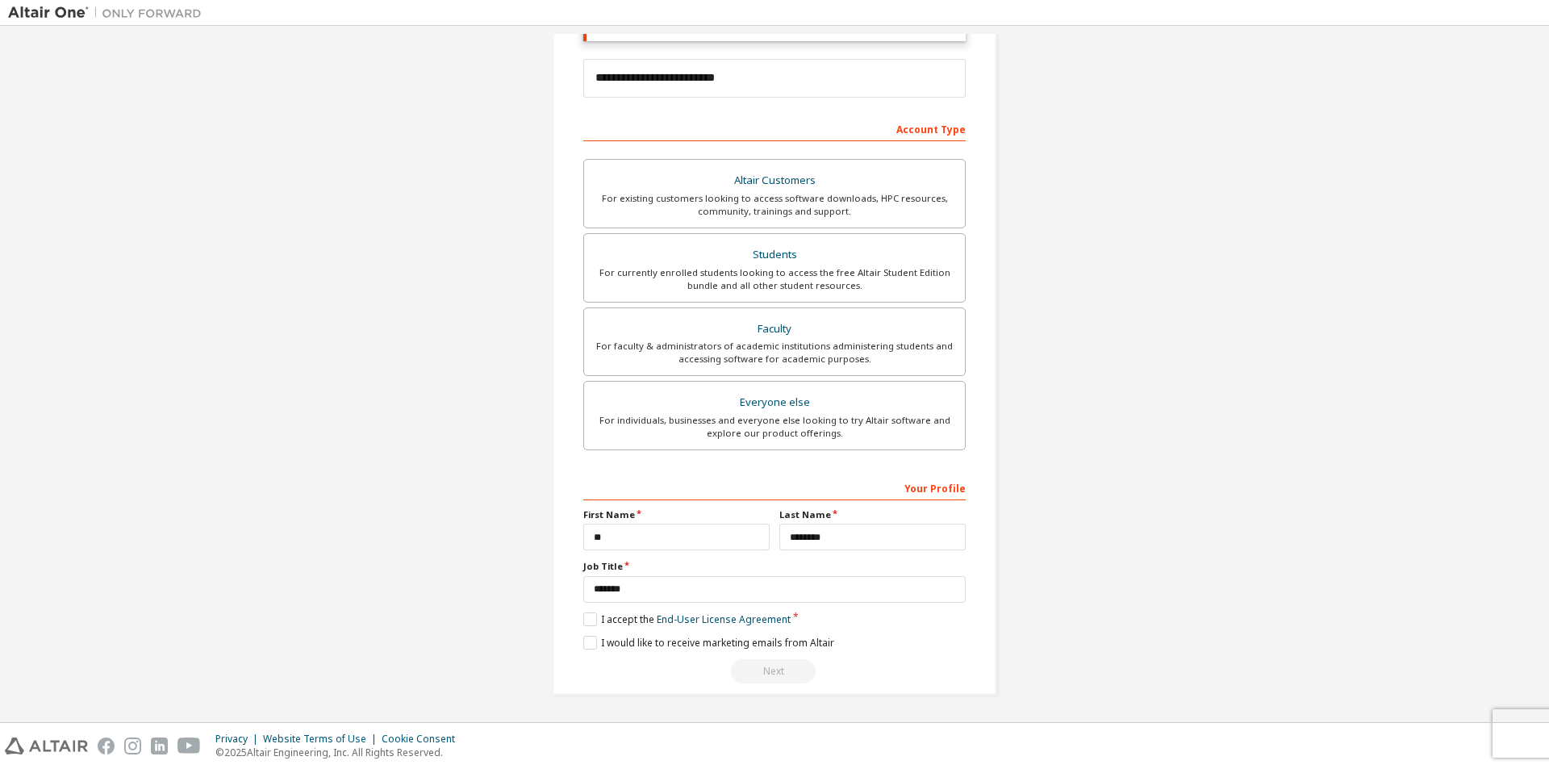
click at [740, 680] on div "Next" at bounding box center [774, 671] width 382 height 24
click at [739, 677] on div "Next" at bounding box center [774, 671] width 382 height 24
click at [846, 202] on div "For existing customers looking to access software downloads, HPC resources, com…" at bounding box center [774, 205] width 361 height 26
click at [889, 202] on div "For existing customers looking to access software downloads, HPC resources, com…" at bounding box center [774, 205] width 361 height 26
click at [773, 674] on div "Next" at bounding box center [774, 671] width 382 height 24
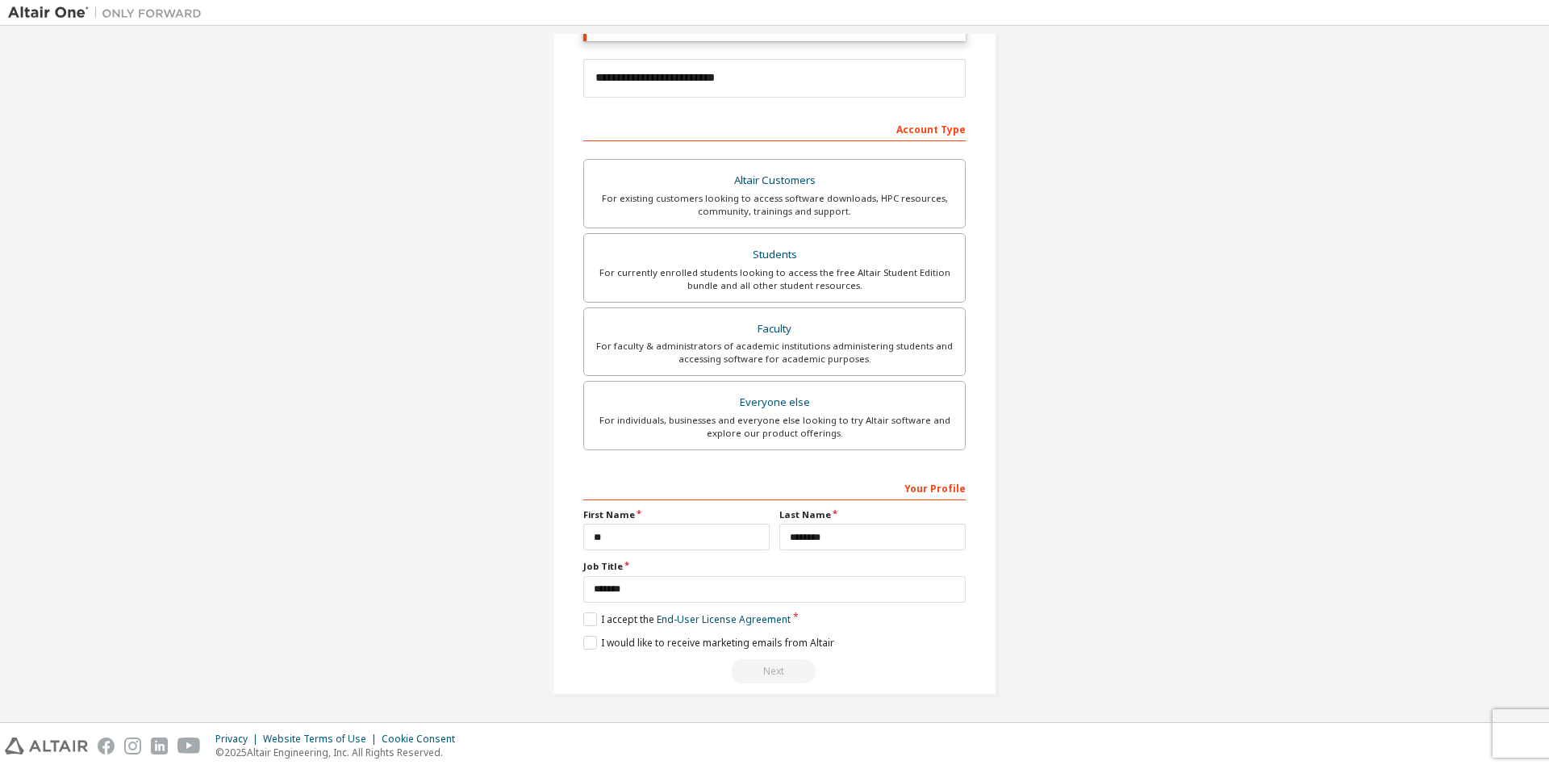
click at [773, 674] on div "Next" at bounding box center [774, 671] width 382 height 24
click at [769, 674] on div "Next" at bounding box center [774, 671] width 382 height 24
click at [770, 663] on div "Next" at bounding box center [774, 671] width 382 height 24
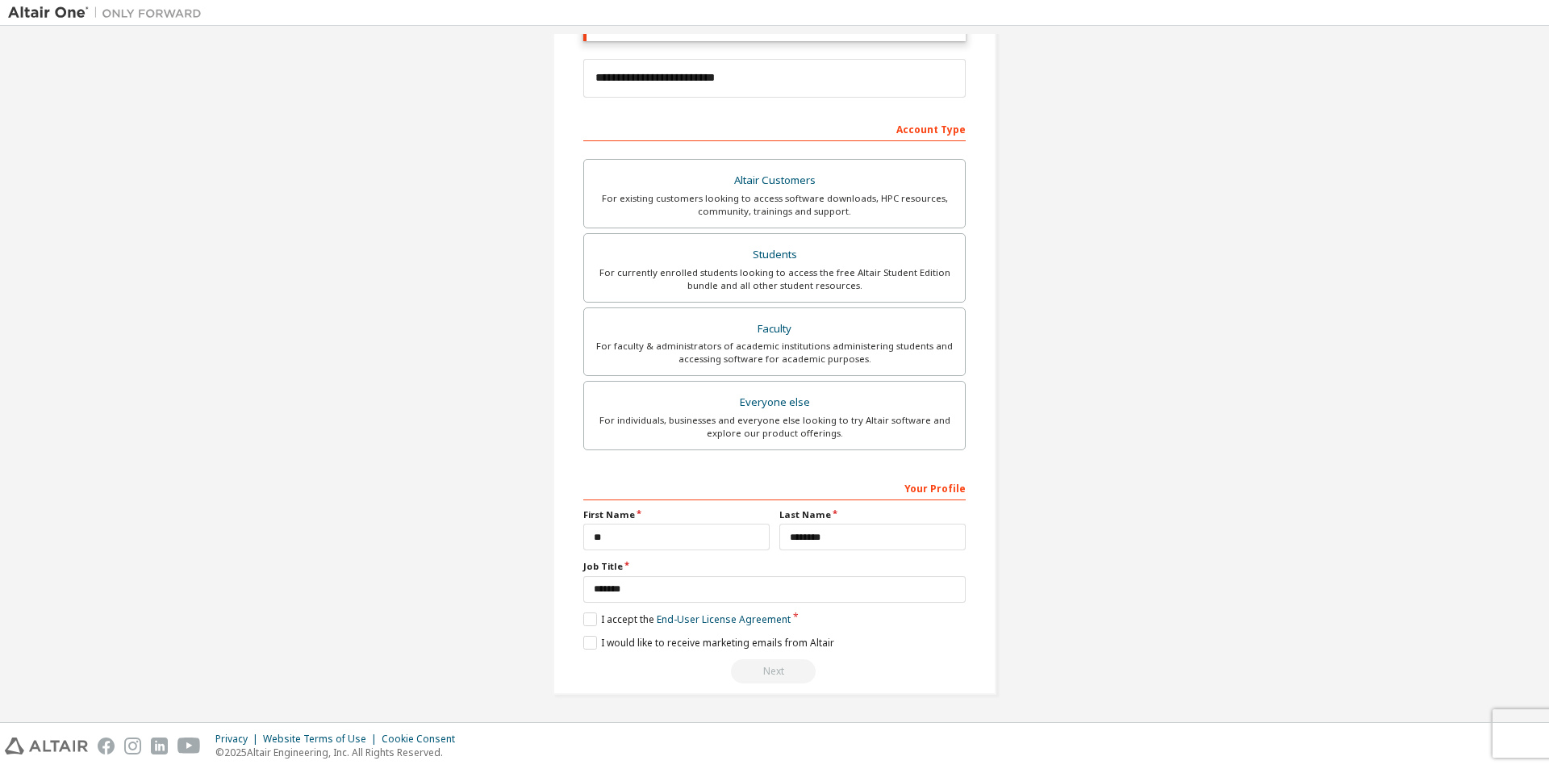
scroll to position [0, 0]
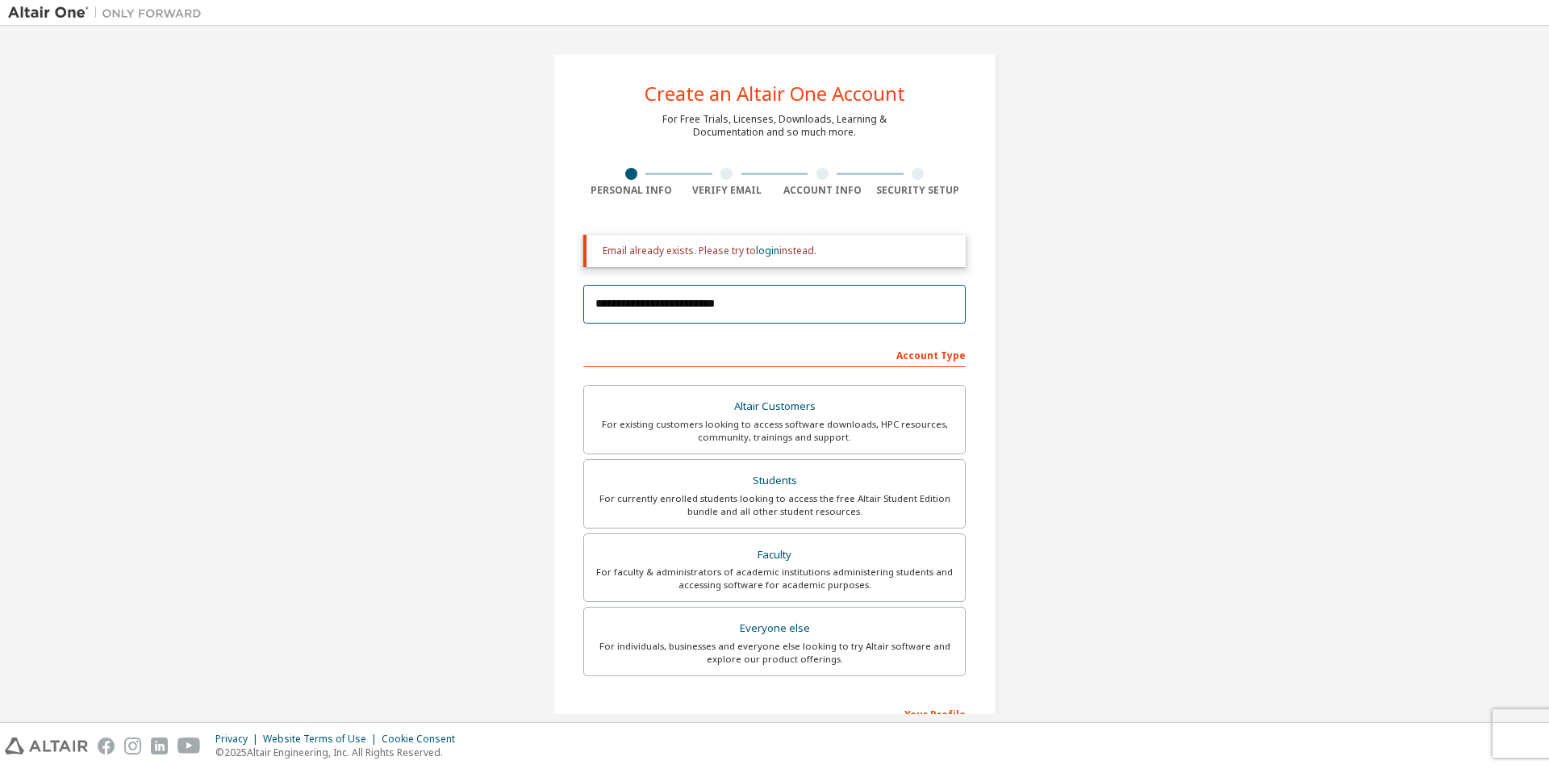
drag, startPoint x: 674, startPoint y: 306, endPoint x: 694, endPoint y: 315, distance: 21.3
click at [694, 315] on input "**********" at bounding box center [774, 304] width 382 height 39
click at [544, 339] on div "**********" at bounding box center [774, 487] width 482 height 906
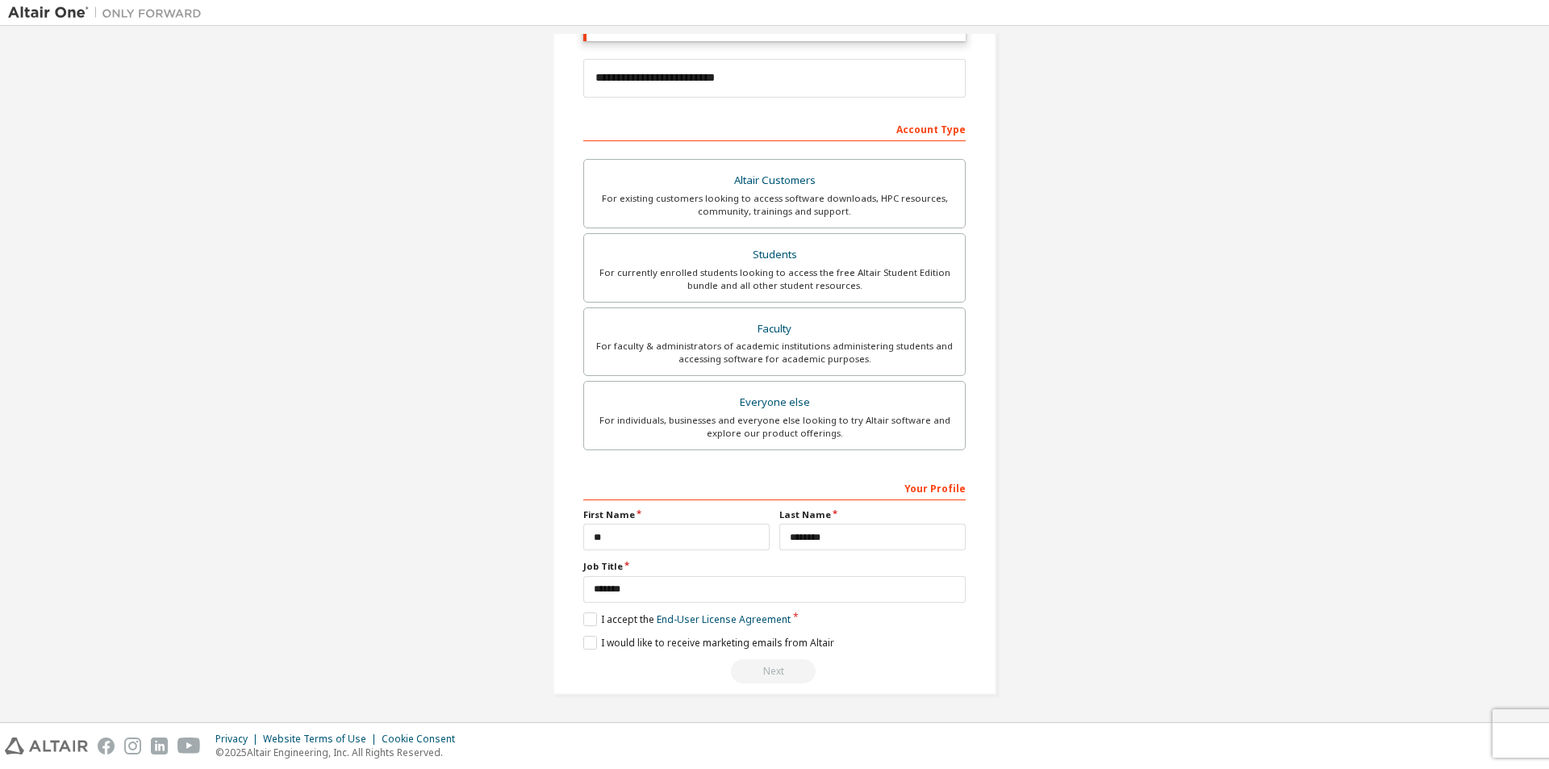
click at [757, 666] on div "Next" at bounding box center [774, 671] width 382 height 24
click at [765, 666] on div "Next" at bounding box center [774, 671] width 382 height 24
click at [764, 664] on div "Next" at bounding box center [774, 671] width 382 height 24
click at [765, 676] on div "Next" at bounding box center [774, 671] width 382 height 24
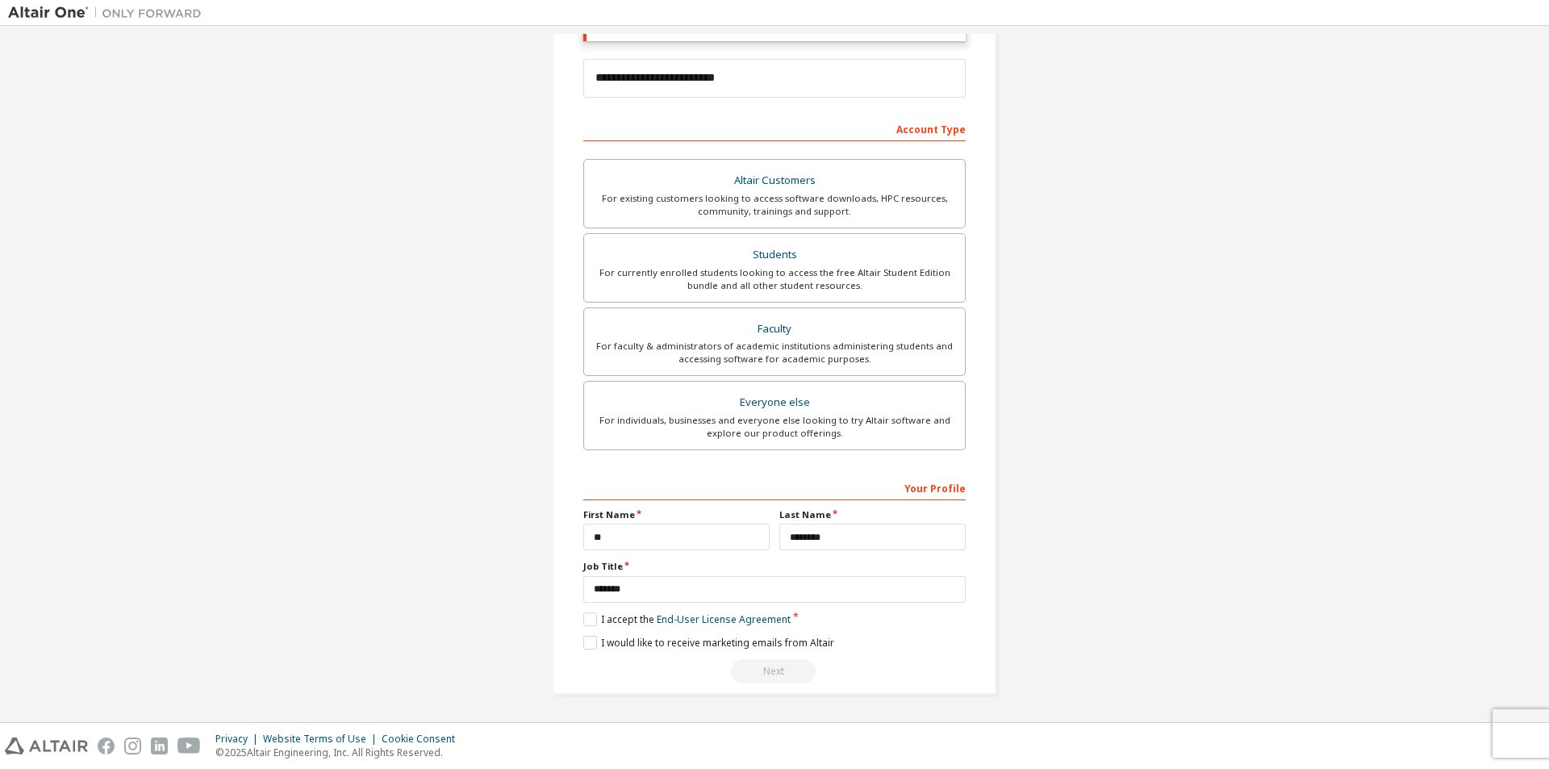
click at [765, 680] on div "Next" at bounding box center [774, 671] width 382 height 24
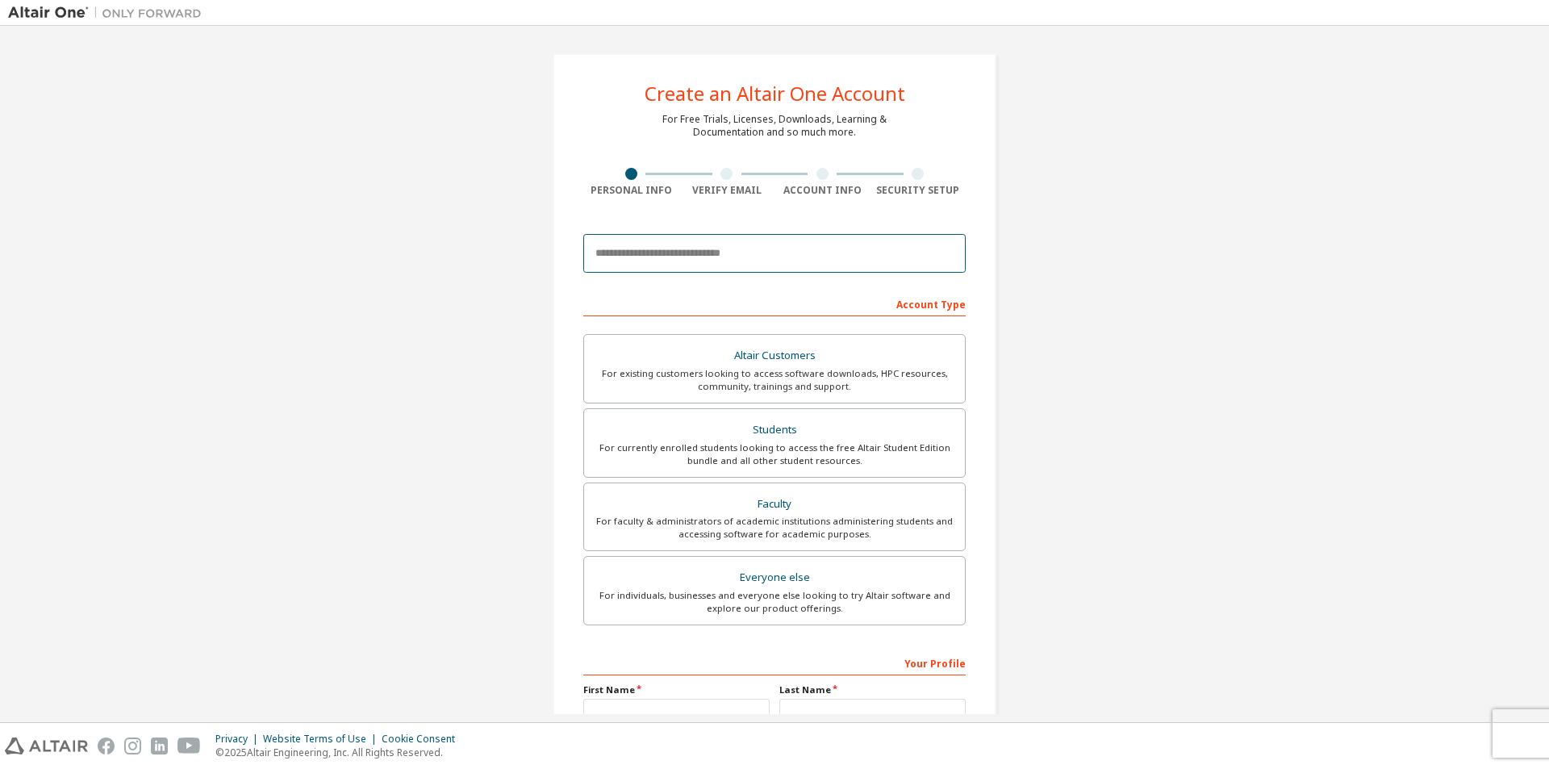
click at [786, 257] on input "email" at bounding box center [774, 253] width 382 height 39
type input "**********"
click at [726, 364] on div "Altair Customers" at bounding box center [774, 355] width 361 height 23
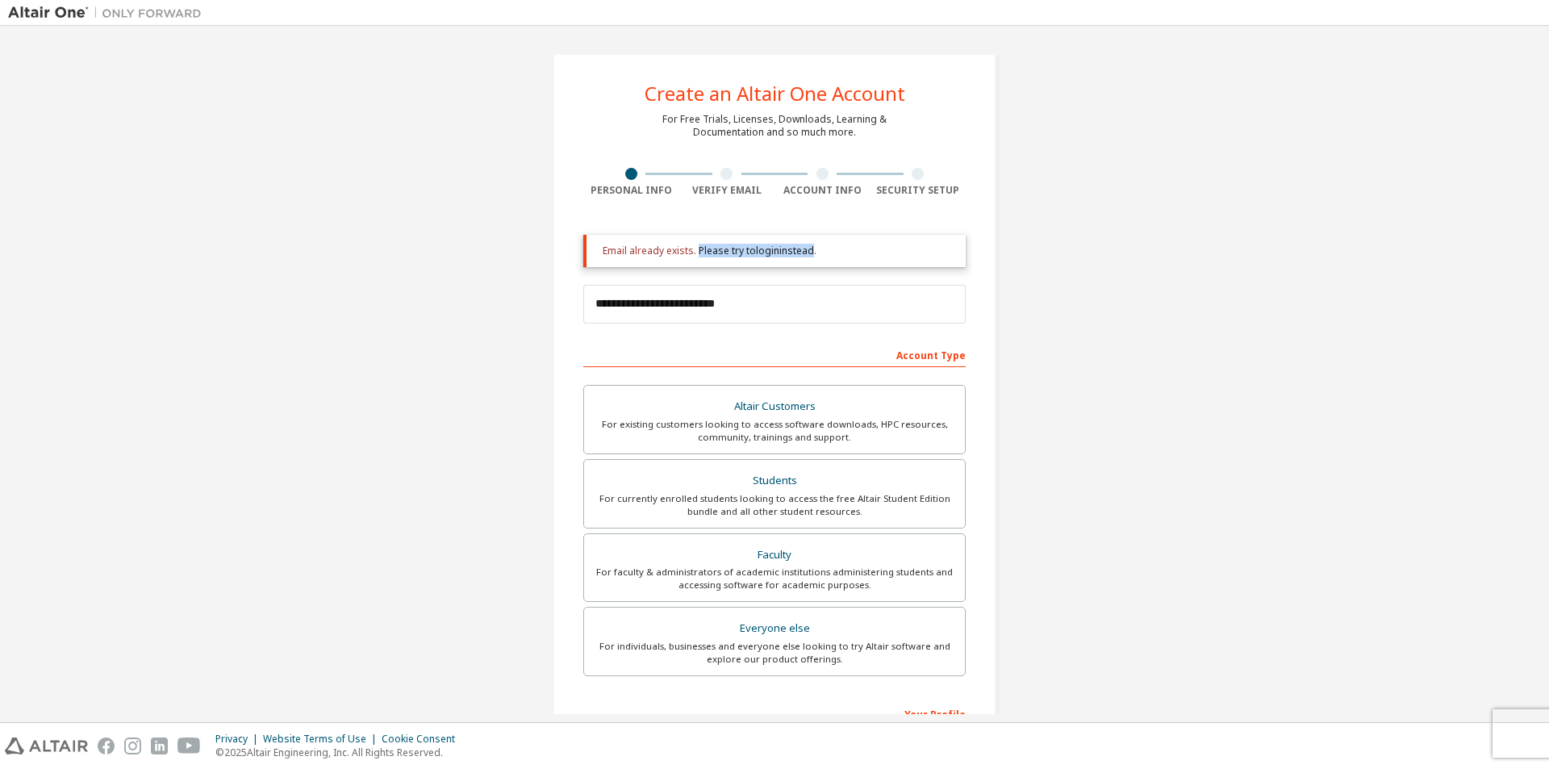
drag, startPoint x: 692, startPoint y: 256, endPoint x: 807, endPoint y: 253, distance: 114.6
click at [807, 253] on div "Email already exists. Please try to login instead." at bounding box center [778, 250] width 350 height 13
click at [851, 250] on div "Email already exists. Please try to login instead." at bounding box center [778, 250] width 350 height 13
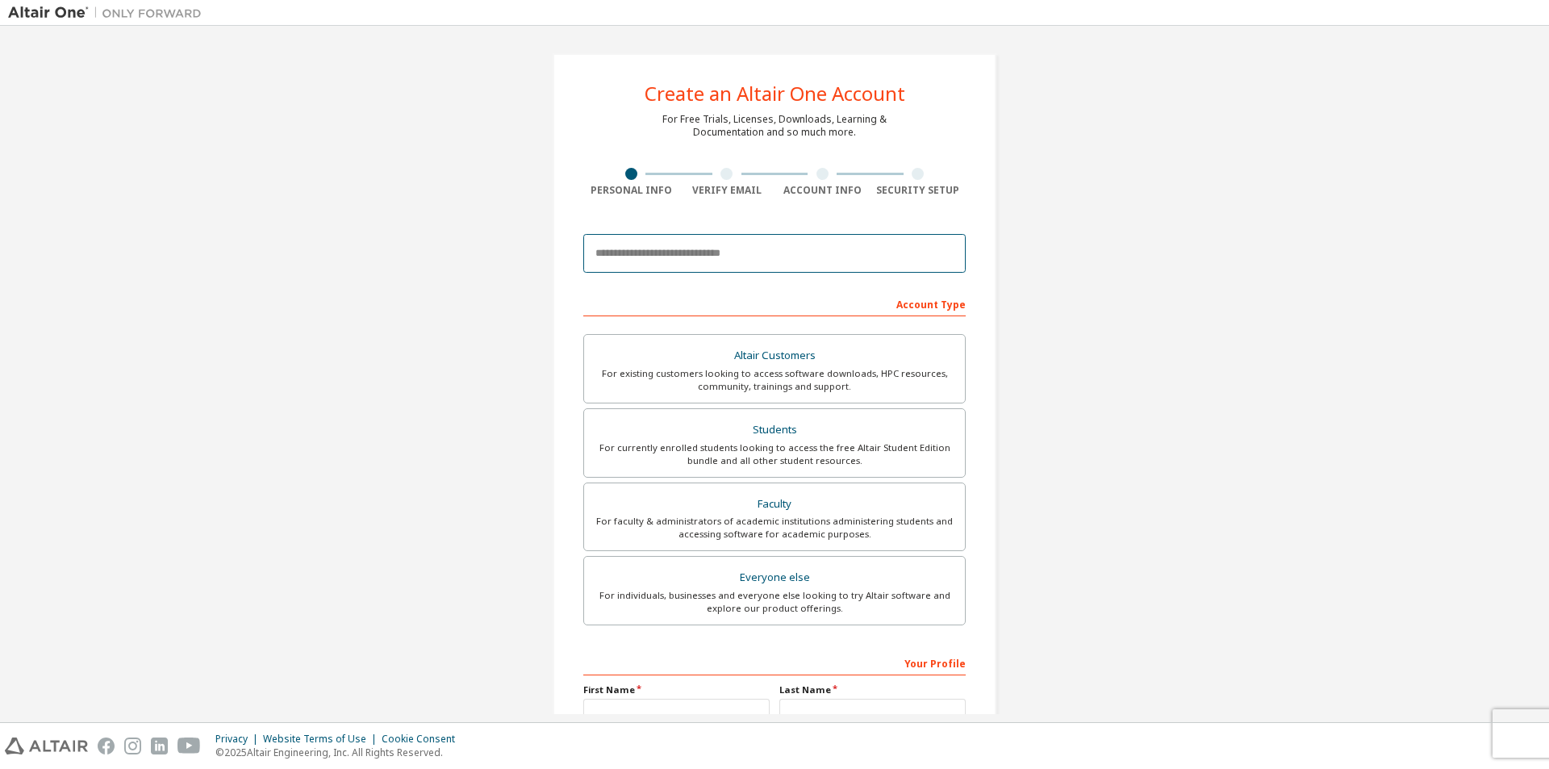
click at [662, 249] on input "email" at bounding box center [774, 253] width 382 height 39
type input "**********"
click at [755, 367] on div "For existing customers looking to access software downloads, HPC resources, com…" at bounding box center [774, 380] width 361 height 26
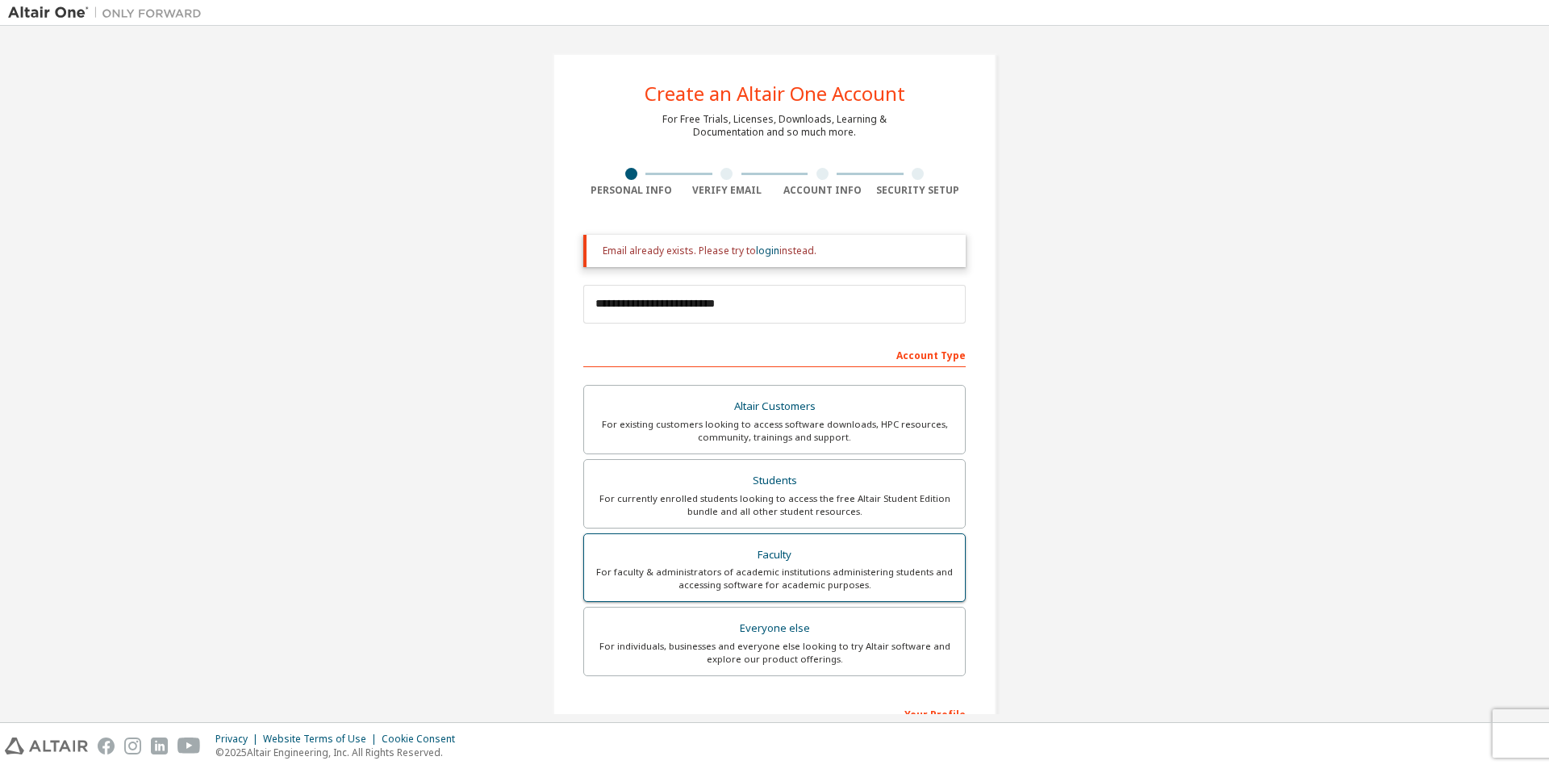
scroll to position [226, 0]
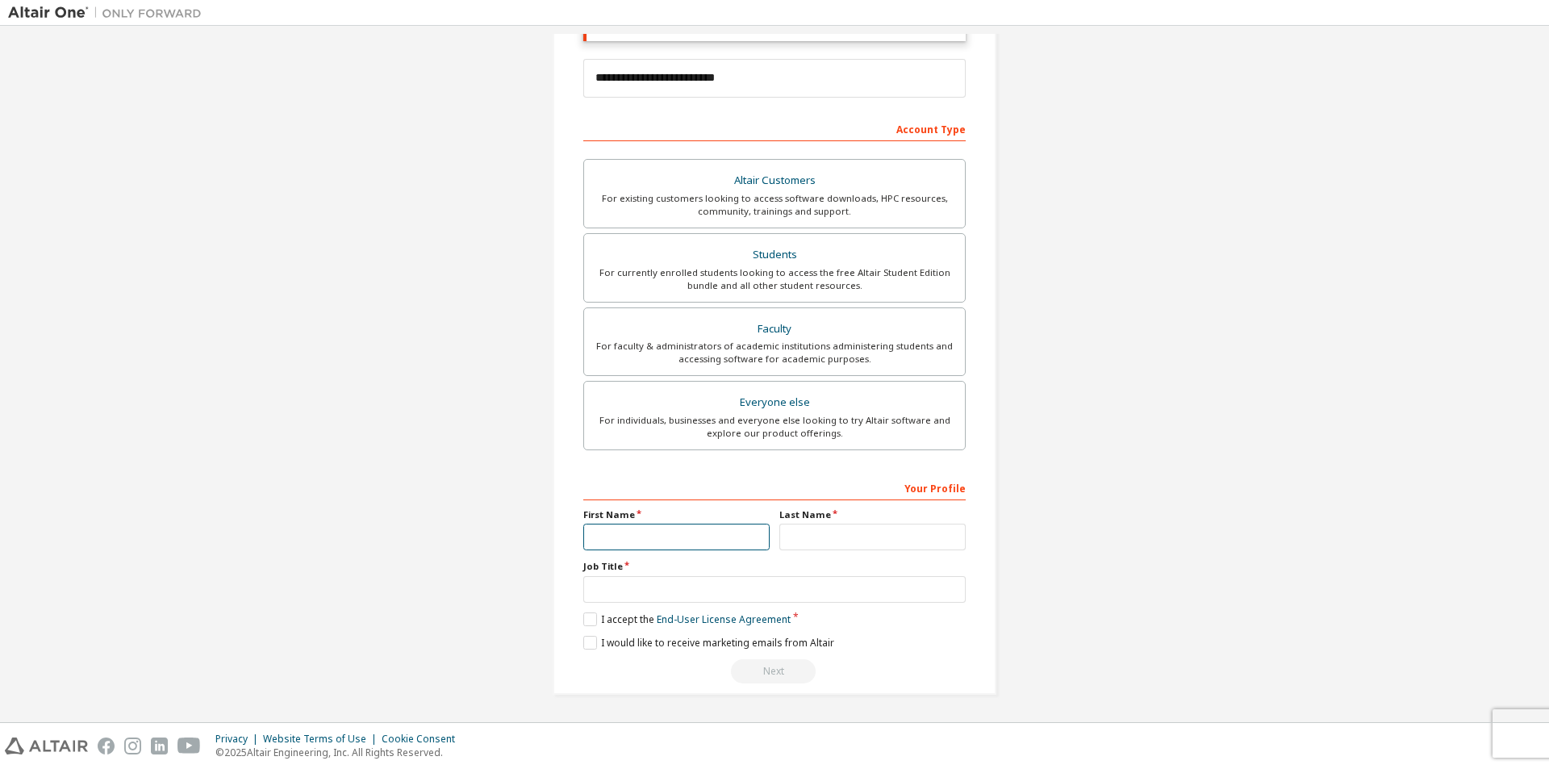
click at [651, 527] on input "text" at bounding box center [676, 537] width 186 height 27
type input "**"
drag, startPoint x: 808, startPoint y: 538, endPoint x: 808, endPoint y: 548, distance: 9.7
click at [808, 538] on input "text" at bounding box center [872, 537] width 186 height 27
type input "********"
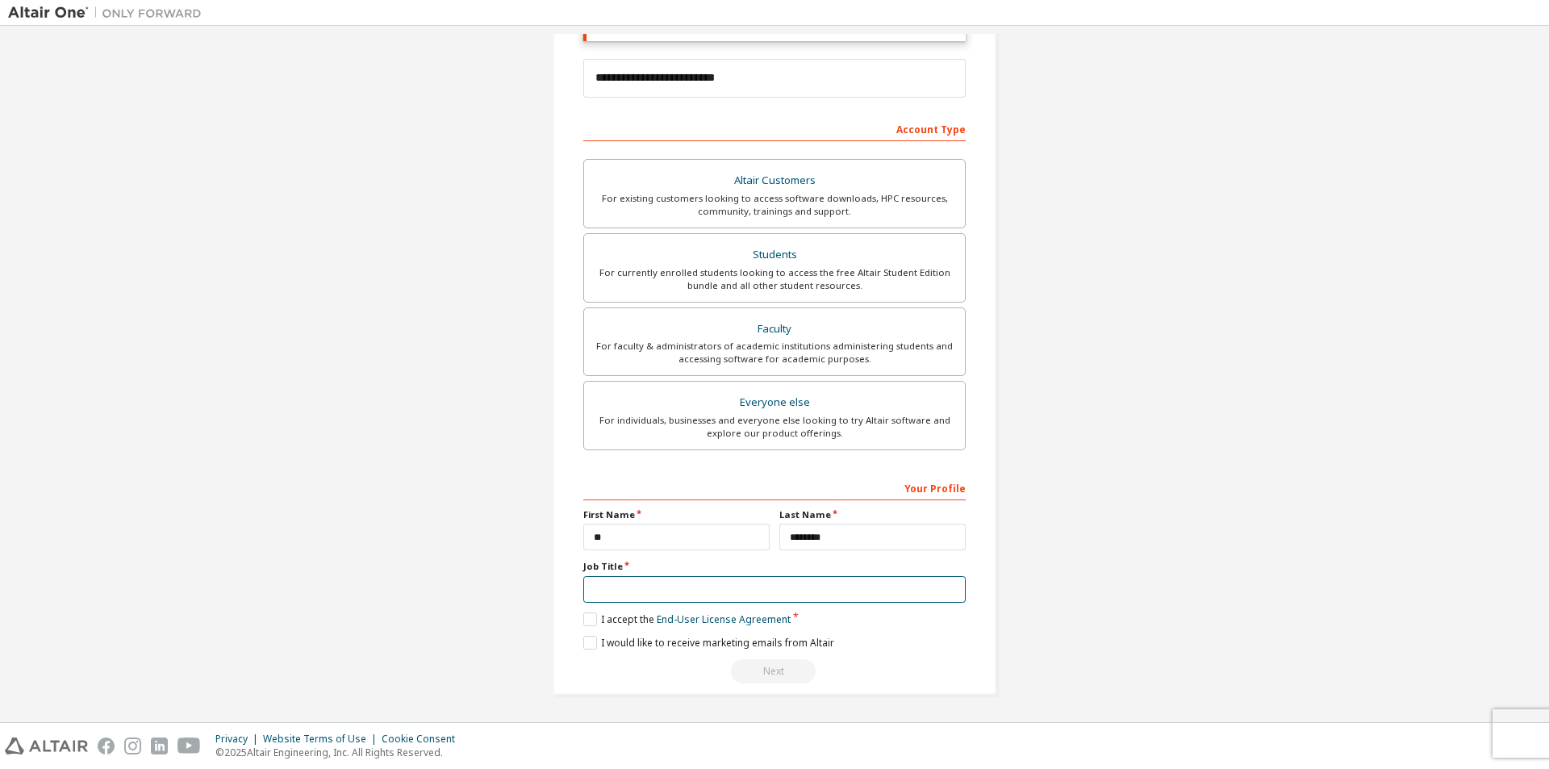
click at [674, 592] on input "text" at bounding box center [774, 589] width 382 height 27
type input "*******"
click at [583, 620] on label "I accept the End-User License Agreement" at bounding box center [686, 619] width 207 height 14
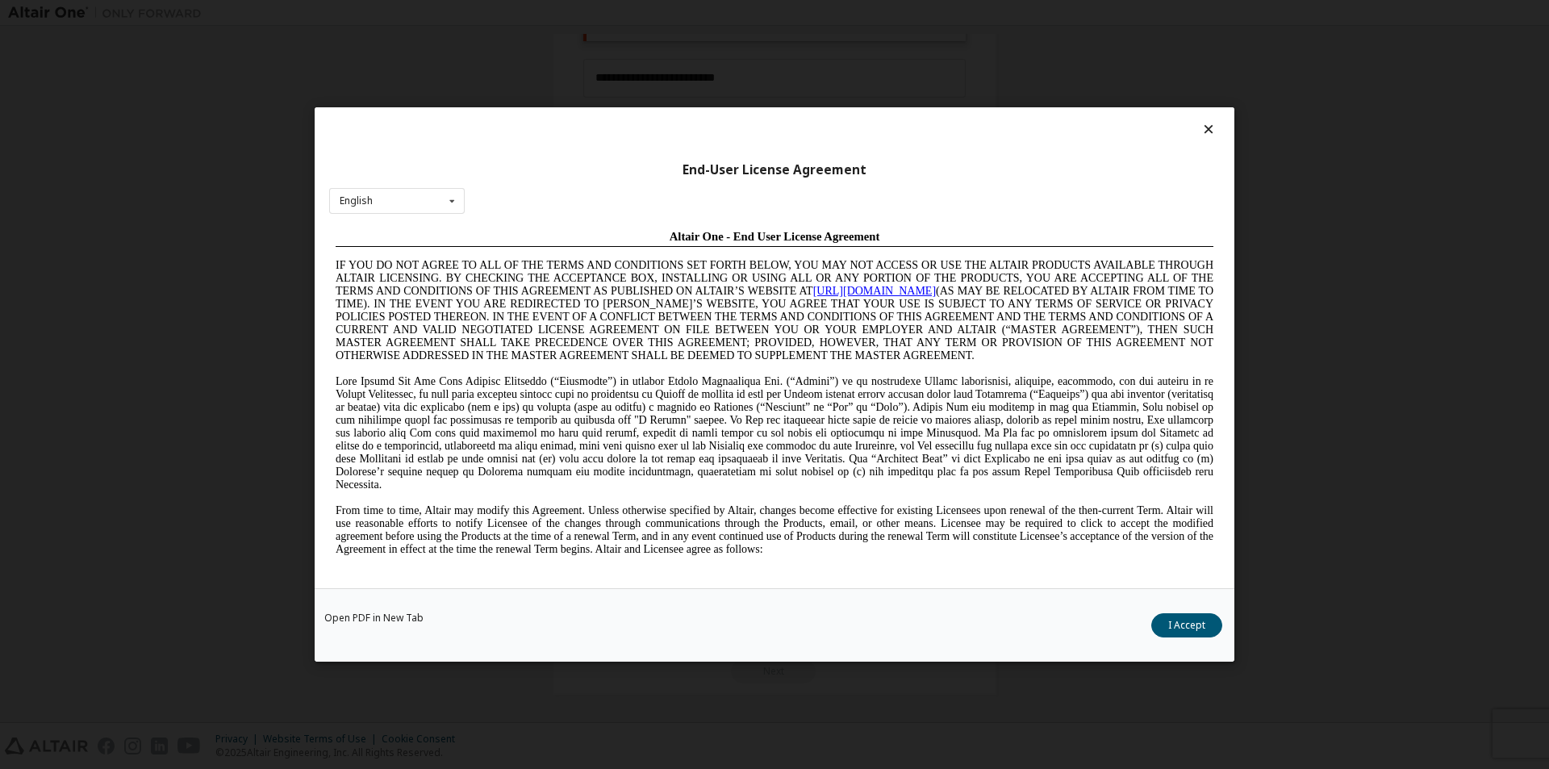
scroll to position [0, 0]
click at [1167, 622] on button "I Accept" at bounding box center [1186, 625] width 71 height 24
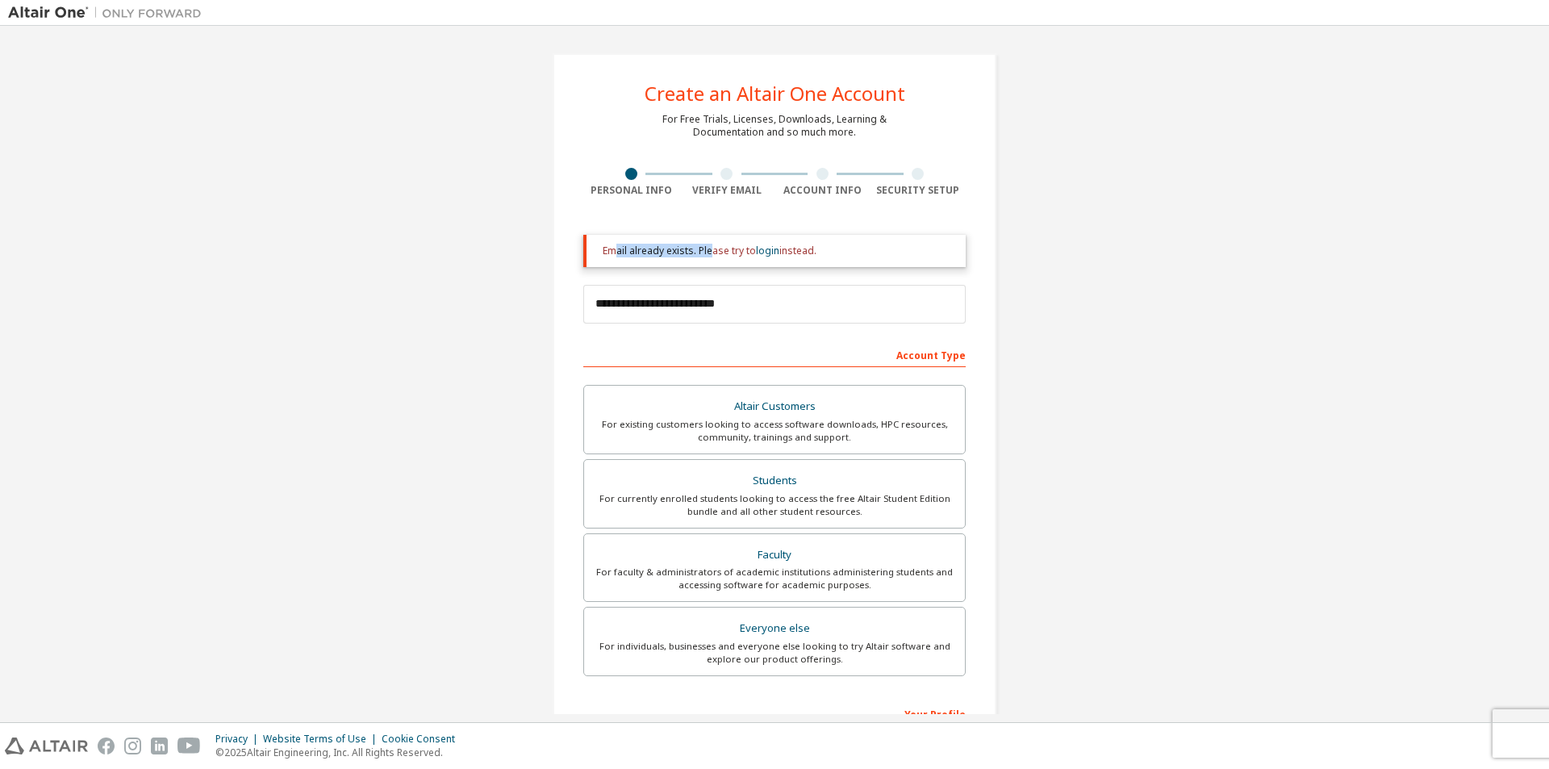
drag, startPoint x: 612, startPoint y: 250, endPoint x: 709, endPoint y: 250, distance: 97.6
click at [709, 250] on div "Email already exists. Please try to login instead." at bounding box center [778, 250] width 350 height 13
click at [756, 248] on link "login" at bounding box center [767, 251] width 23 height 14
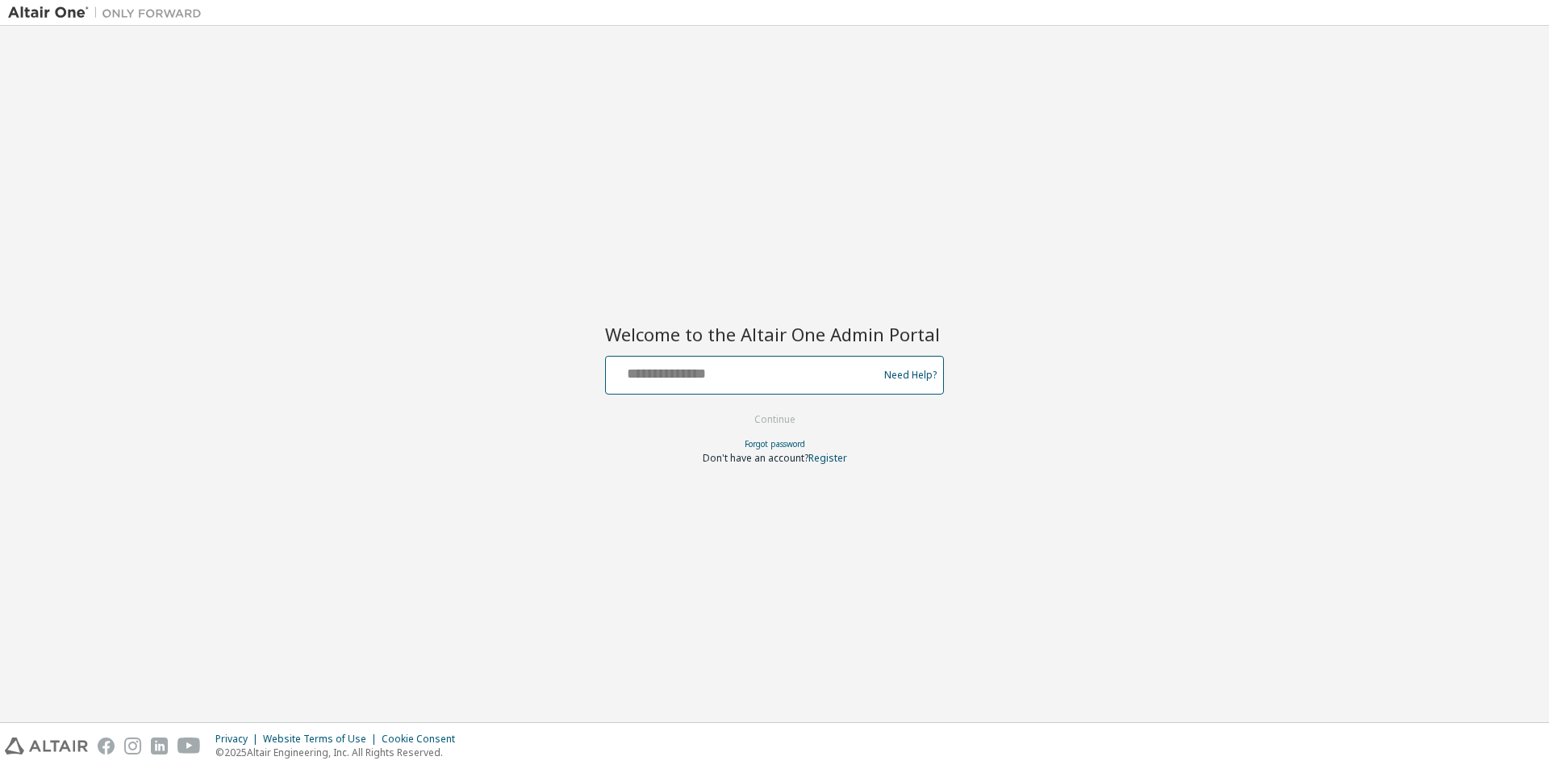
click at [745, 371] on input "text" at bounding box center [744, 371] width 264 height 23
type input "**********"
click at [761, 428] on button "Continue" at bounding box center [774, 419] width 75 height 24
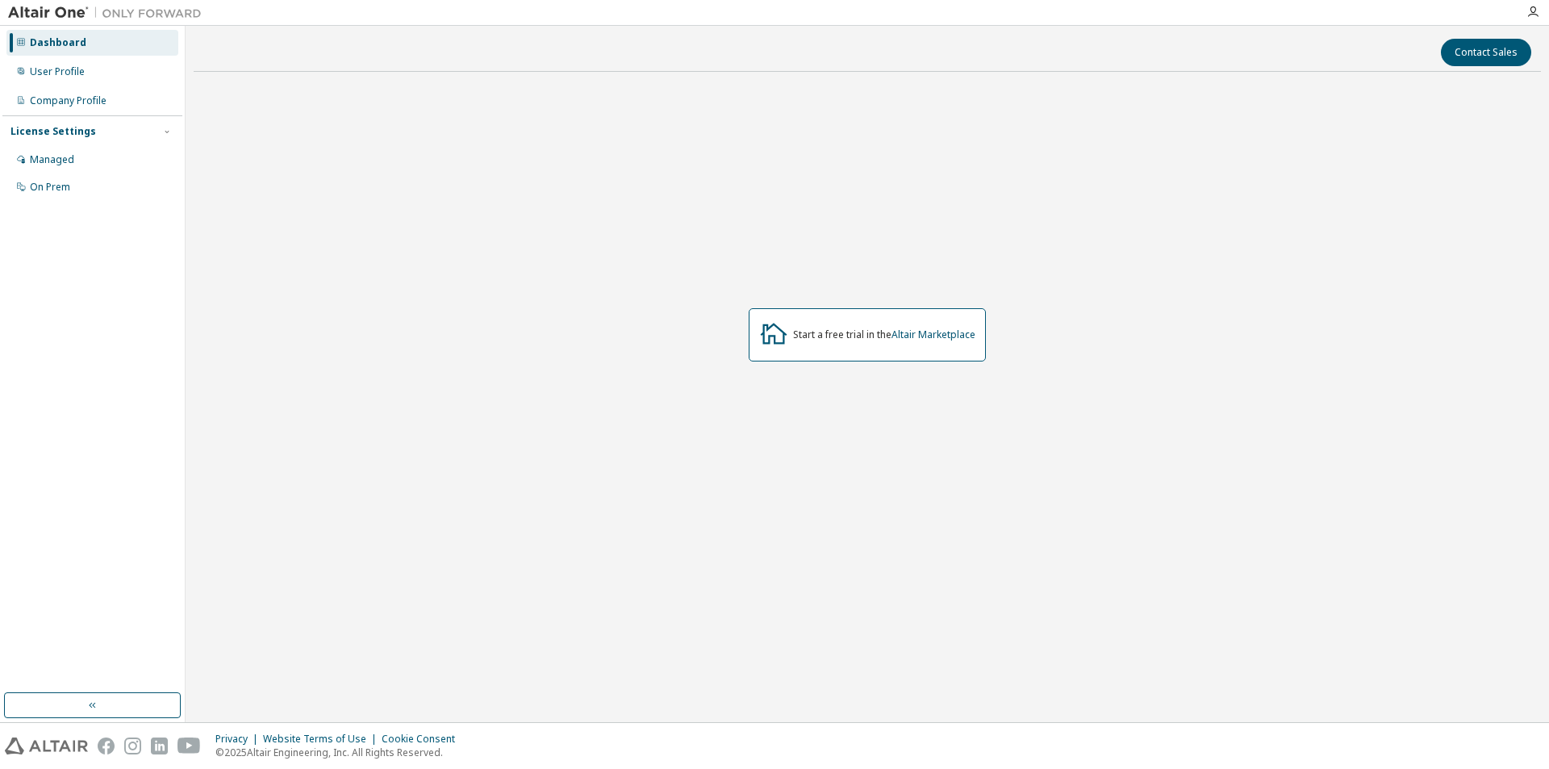
click at [381, 276] on div "Start a free trial in the Altair Marketplace" at bounding box center [867, 334] width 1347 height 499
drag, startPoint x: 787, startPoint y: 316, endPoint x: 1116, endPoint y: 349, distance: 330.7
click at [1116, 349] on div "Start a free trial in the Altair Marketplace" at bounding box center [867, 334] width 1347 height 499
click at [52, 12] on img at bounding box center [109, 13] width 202 height 16
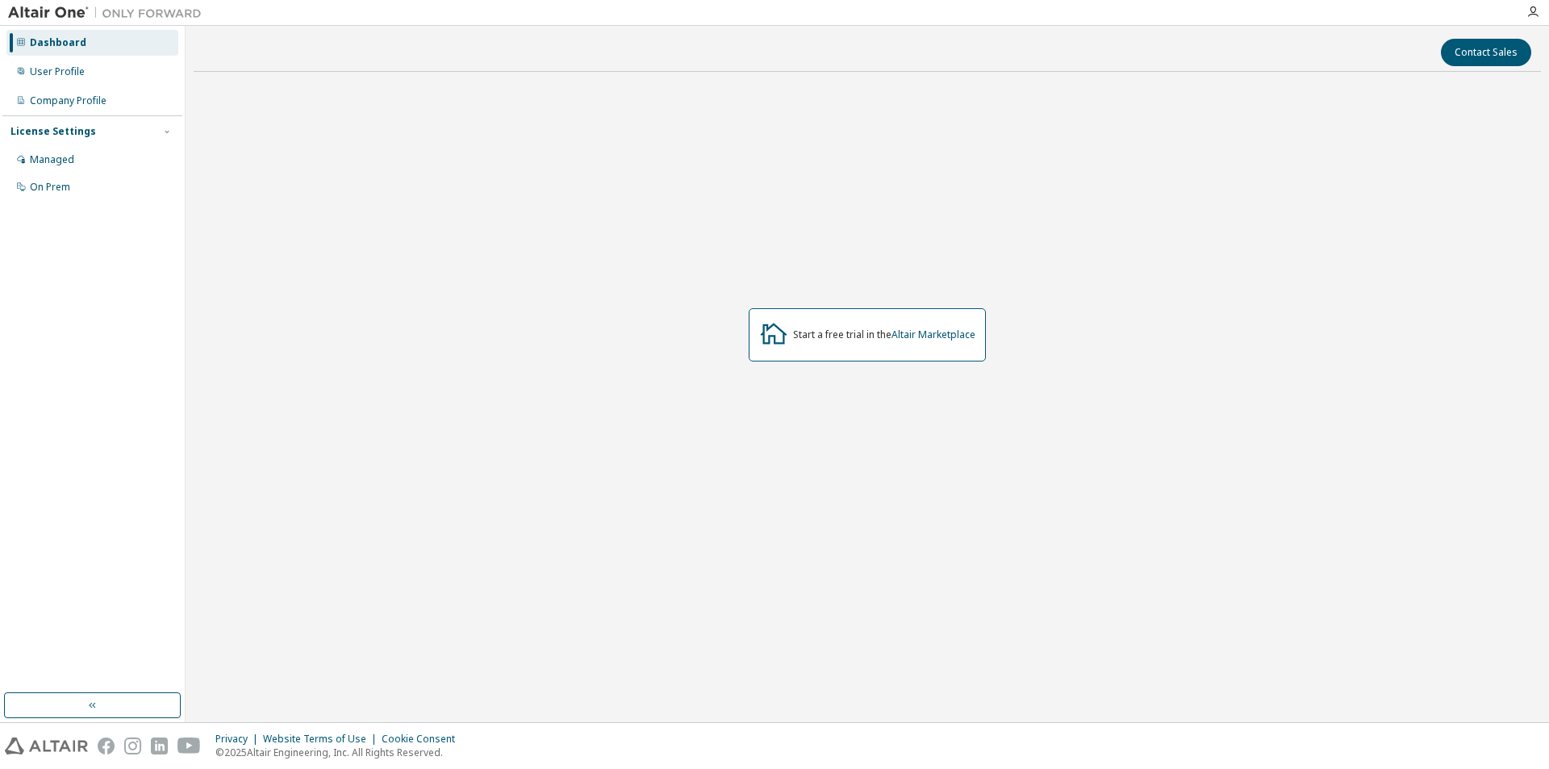
click at [53, 12] on img at bounding box center [109, 13] width 202 height 16
click at [161, 20] on img at bounding box center [109, 13] width 202 height 16
click at [123, 38] on div "Dashboard" at bounding box center [92, 43] width 172 height 26
click at [72, 11] on img at bounding box center [109, 13] width 202 height 16
